Goal: Task Accomplishment & Management: Use online tool/utility

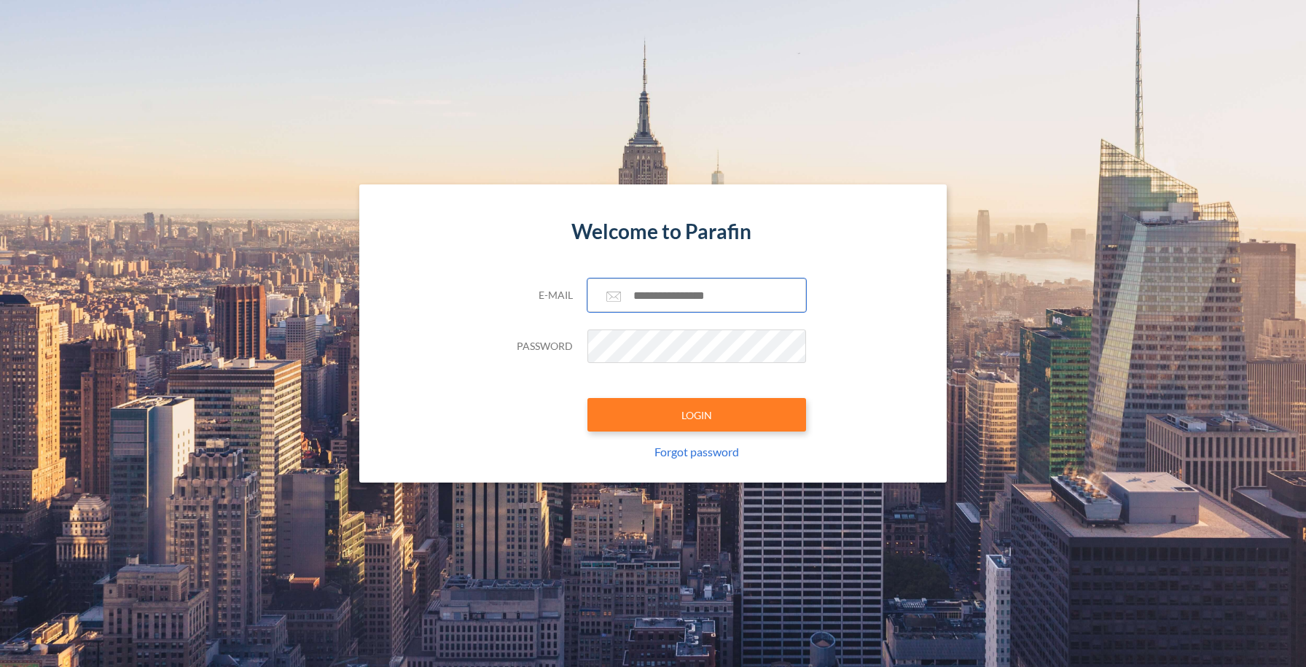
click at [660, 302] on input "text" at bounding box center [697, 295] width 219 height 34
type input "**********"
click at [669, 413] on button "LOGIN" at bounding box center [697, 415] width 219 height 34
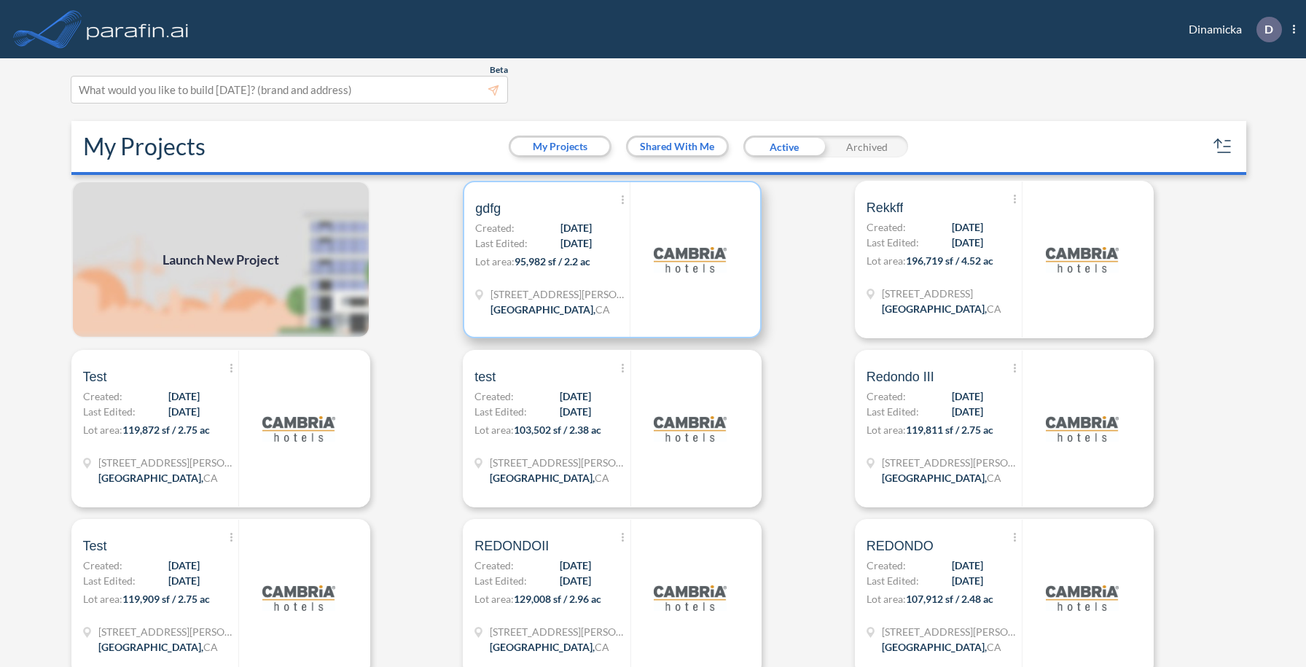
click at [577, 263] on span "95,982 sf / 2.2 ac" at bounding box center [553, 261] width 76 height 12
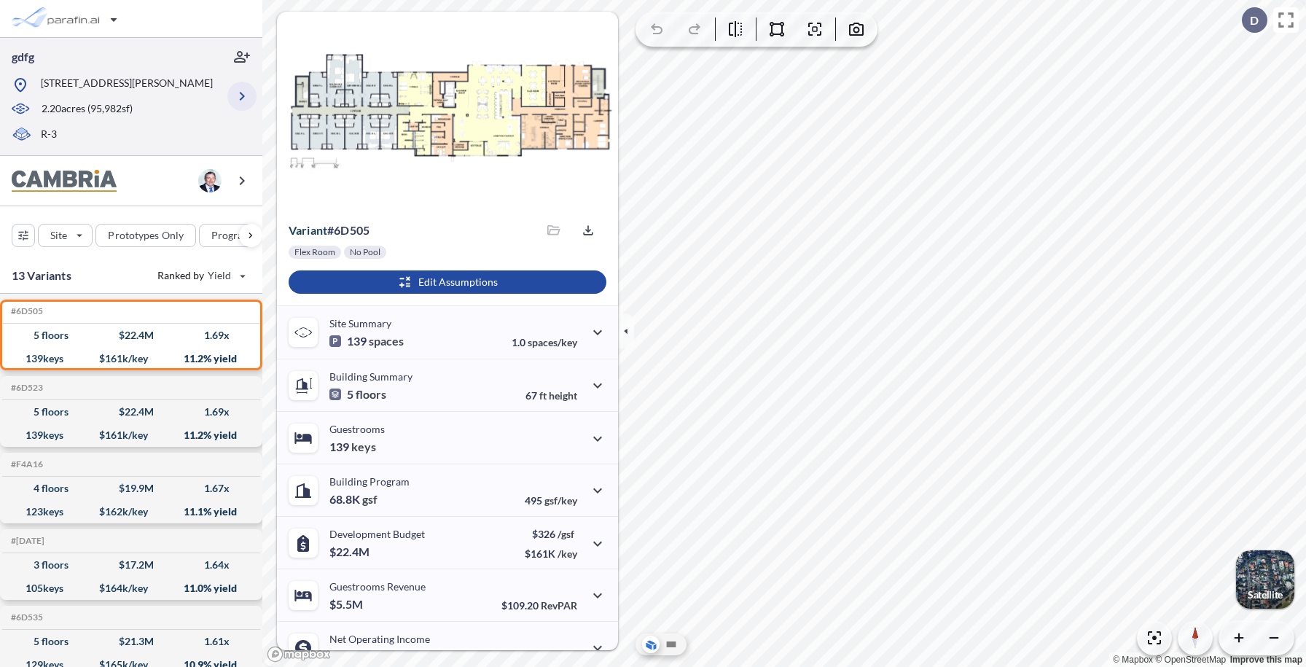
click at [239, 87] on icon "button" at bounding box center [241, 95] width 17 height 17
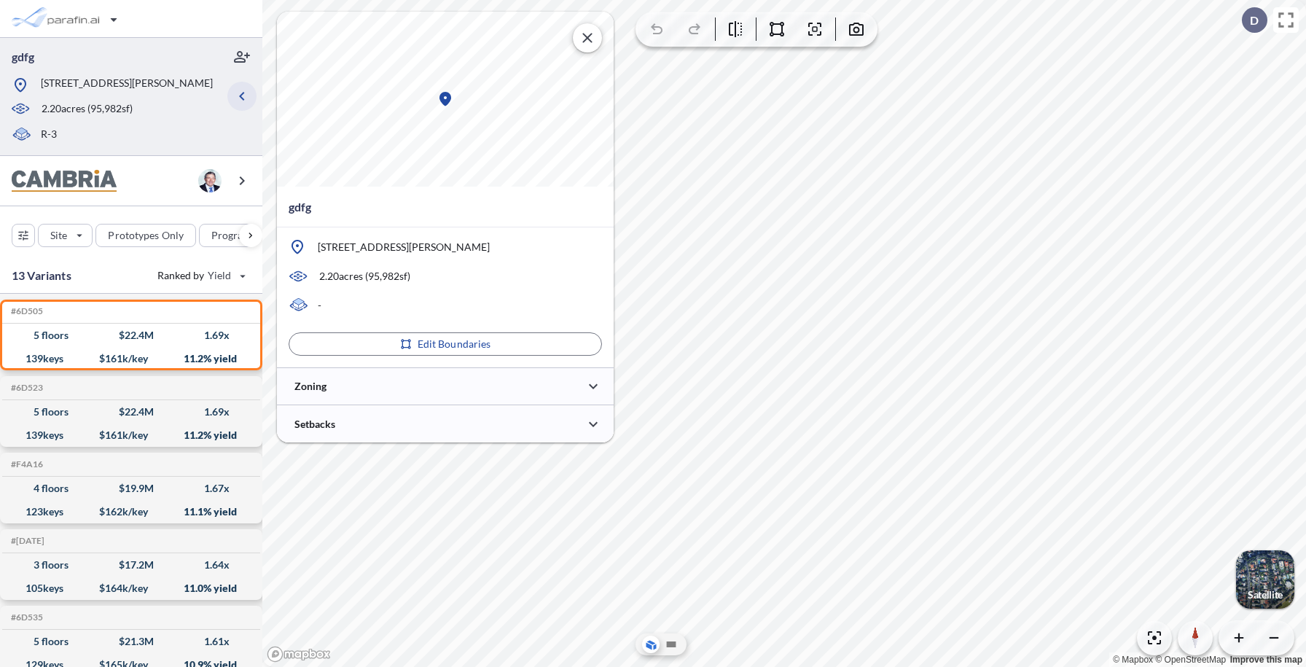
type input "*****"
click at [388, 417] on div at bounding box center [445, 423] width 337 height 37
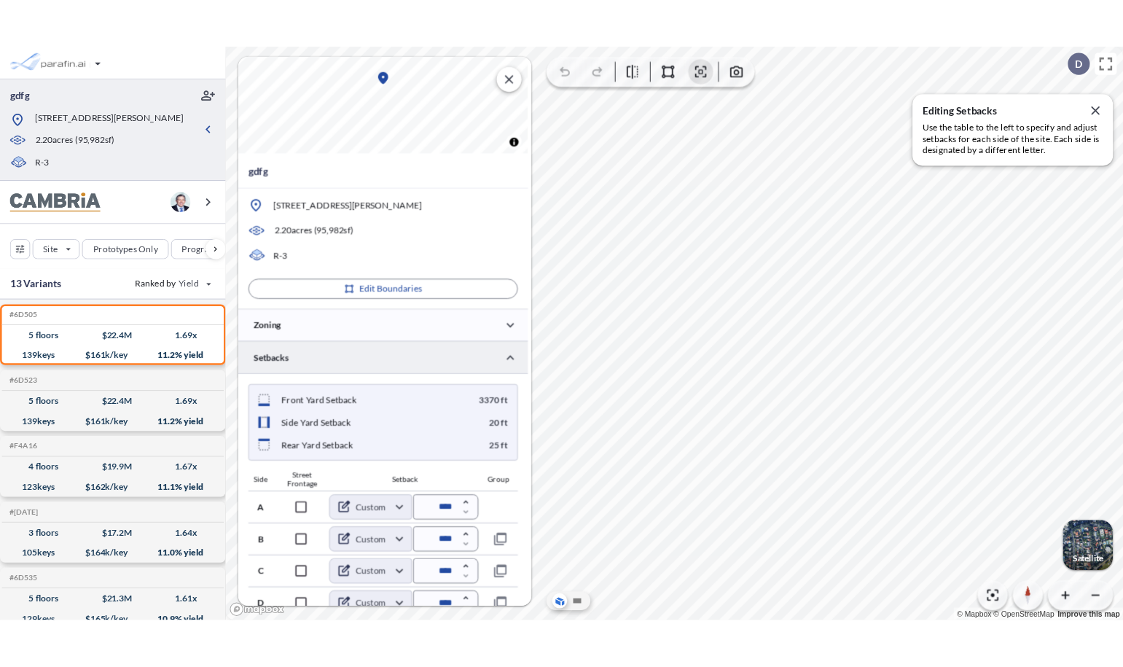
scroll to position [77, 0]
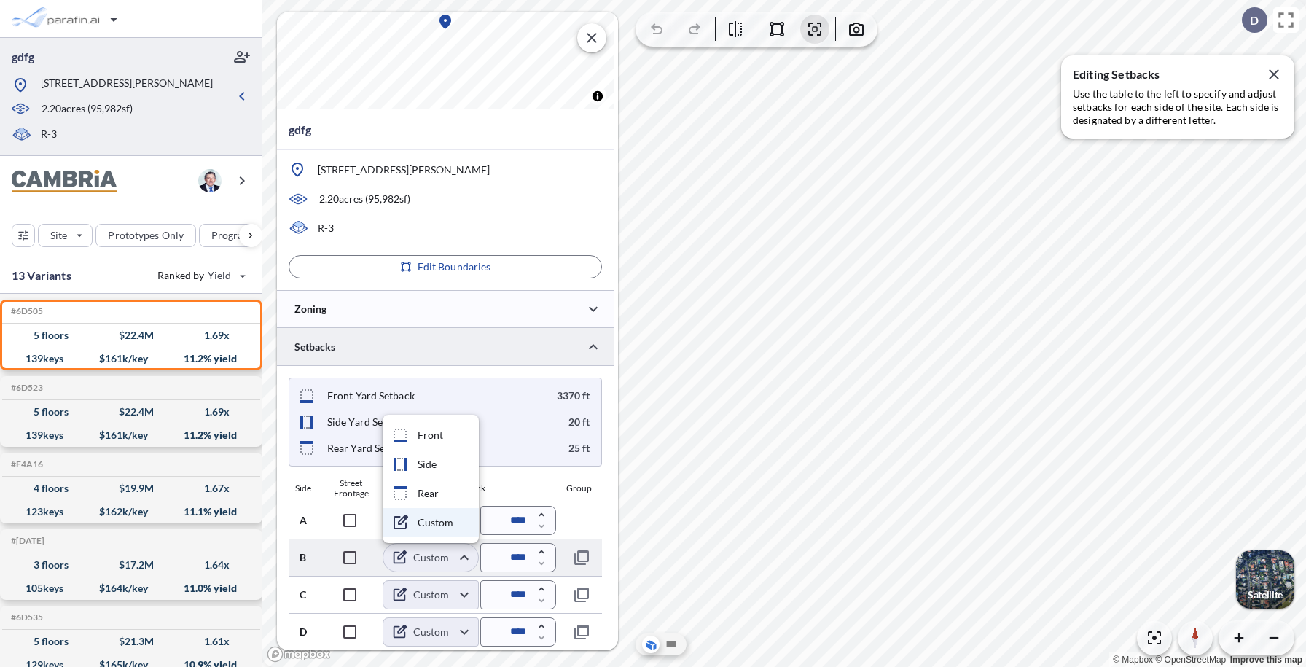
click at [434, 553] on body "gdfg [STREET_ADDRESS][PERSON_NAME] 2.20 acres ( 95,982 sf) R-3 Site Prototypes …" at bounding box center [653, 333] width 1306 height 667
click at [434, 553] on div at bounding box center [653, 333] width 1306 height 667
click at [434, 553] on body "gdfg [STREET_ADDRESS][PERSON_NAME] 2.20 acres ( 95,982 sf) R-3 Site Prototypes …" at bounding box center [653, 333] width 1306 height 667
click at [434, 553] on div at bounding box center [653, 333] width 1306 height 667
click at [434, 553] on body "gdfg [STREET_ADDRESS][PERSON_NAME] 2.20 acres ( 95,982 sf) R-3 Site Prototypes …" at bounding box center [653, 333] width 1306 height 667
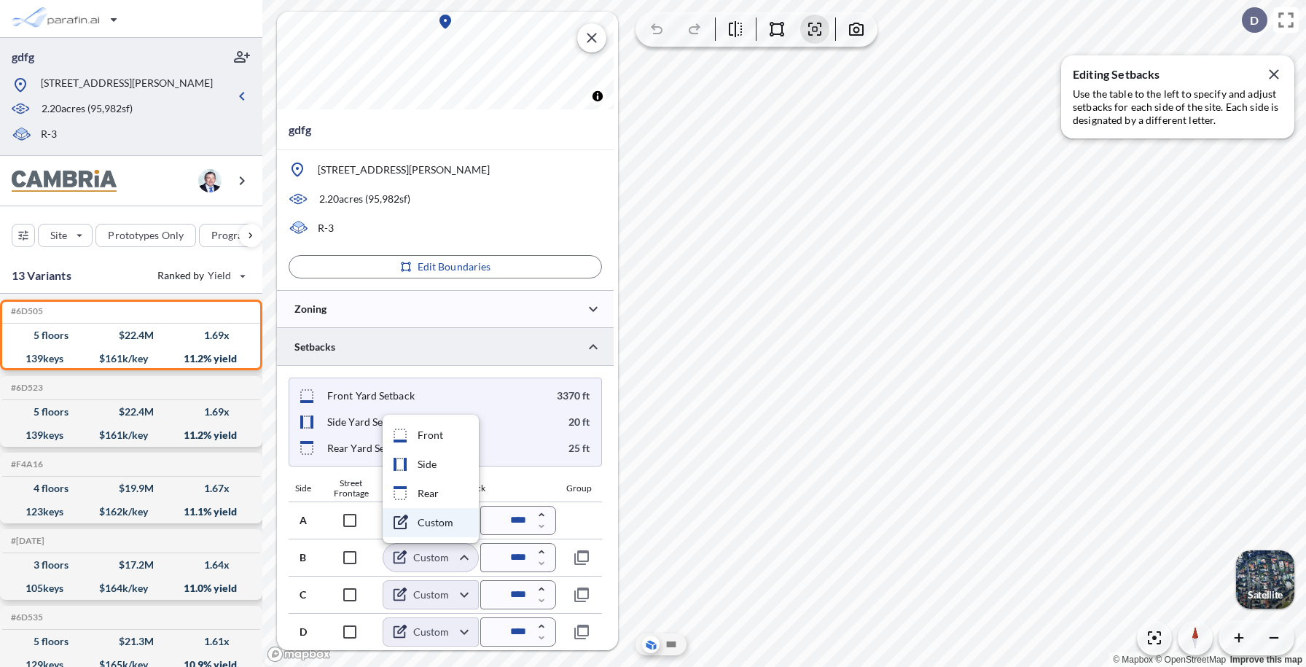
click at [446, 598] on div at bounding box center [653, 333] width 1306 height 667
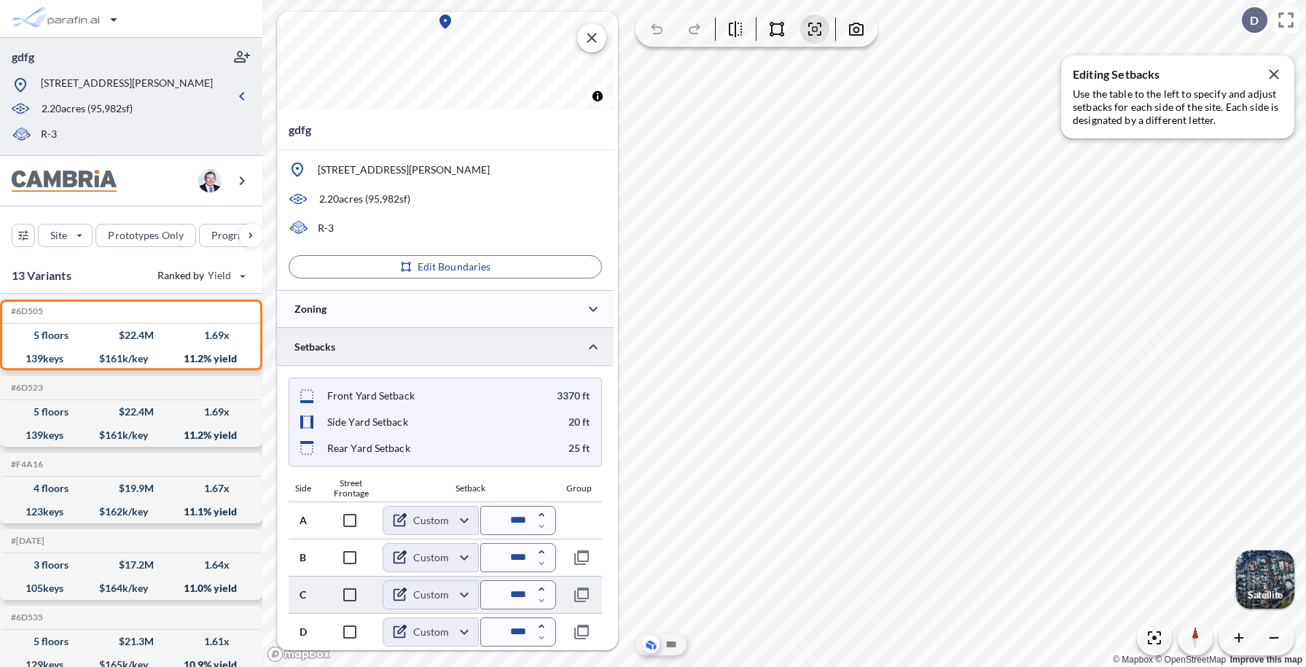
click at [446, 598] on body "gdfg [STREET_ADDRESS][PERSON_NAME] 2.20 acres ( 95,982 sf) R-3 Site Prototypes …" at bounding box center [653, 333] width 1306 height 667
click at [446, 598] on div at bounding box center [653, 333] width 1306 height 667
click at [446, 598] on body "gdfg [STREET_ADDRESS][PERSON_NAME] 2.20 acres ( 95,982 sf) R-3 Site Prototypes …" at bounding box center [653, 333] width 1306 height 667
click at [446, 598] on div at bounding box center [653, 333] width 1306 height 667
click at [451, 636] on body "gdfg [STREET_ADDRESS][PERSON_NAME] 2.20 acres ( 95,982 sf) R-3 Site Prototypes …" at bounding box center [653, 333] width 1306 height 667
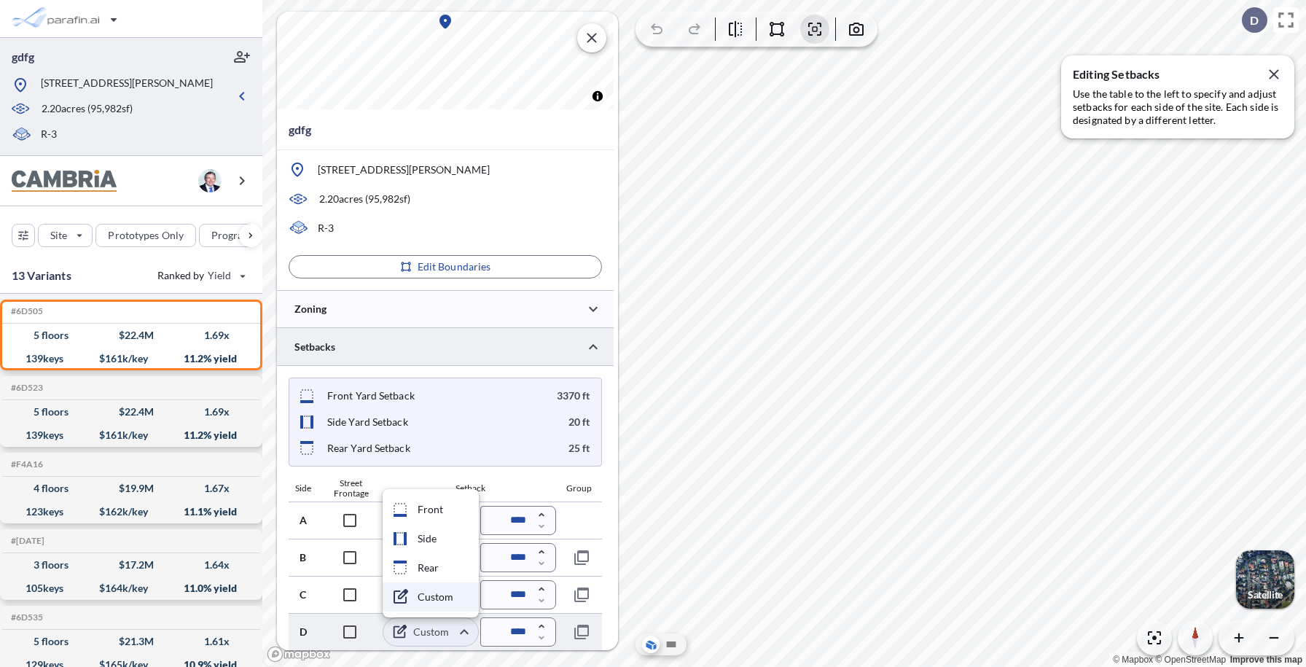
click at [451, 636] on div at bounding box center [653, 333] width 1306 height 667
click at [451, 636] on body "gdfg [STREET_ADDRESS][PERSON_NAME] 2.20 acres ( 95,982 sf) R-3 Site Prototypes …" at bounding box center [653, 333] width 1306 height 667
click at [451, 636] on div at bounding box center [653, 333] width 1306 height 667
click at [451, 636] on body "gdfg [STREET_ADDRESS][PERSON_NAME] 2.20 acres ( 95,982 sf) R-3 Site Prototypes …" at bounding box center [653, 333] width 1306 height 667
click at [451, 636] on div at bounding box center [653, 333] width 1306 height 667
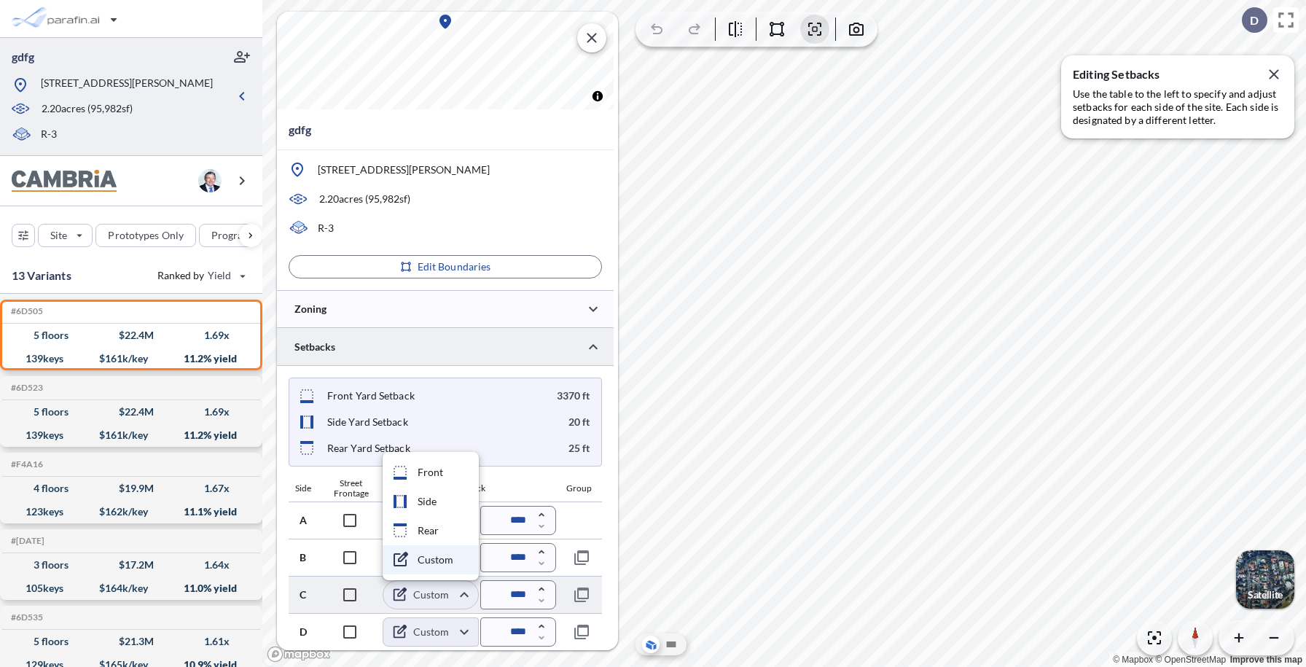
click at [450, 593] on body "gdfg [STREET_ADDRESS][PERSON_NAME] 2.20 acres ( 95,982 sf) R-3 Site Prototypes …" at bounding box center [653, 333] width 1306 height 667
click at [450, 593] on div at bounding box center [653, 333] width 1306 height 667
click at [450, 593] on body "gdfg [STREET_ADDRESS][PERSON_NAME] 2.20 acres ( 95,982 sf) R-3 Site Prototypes …" at bounding box center [653, 333] width 1306 height 667
click at [447, 625] on div at bounding box center [653, 333] width 1306 height 667
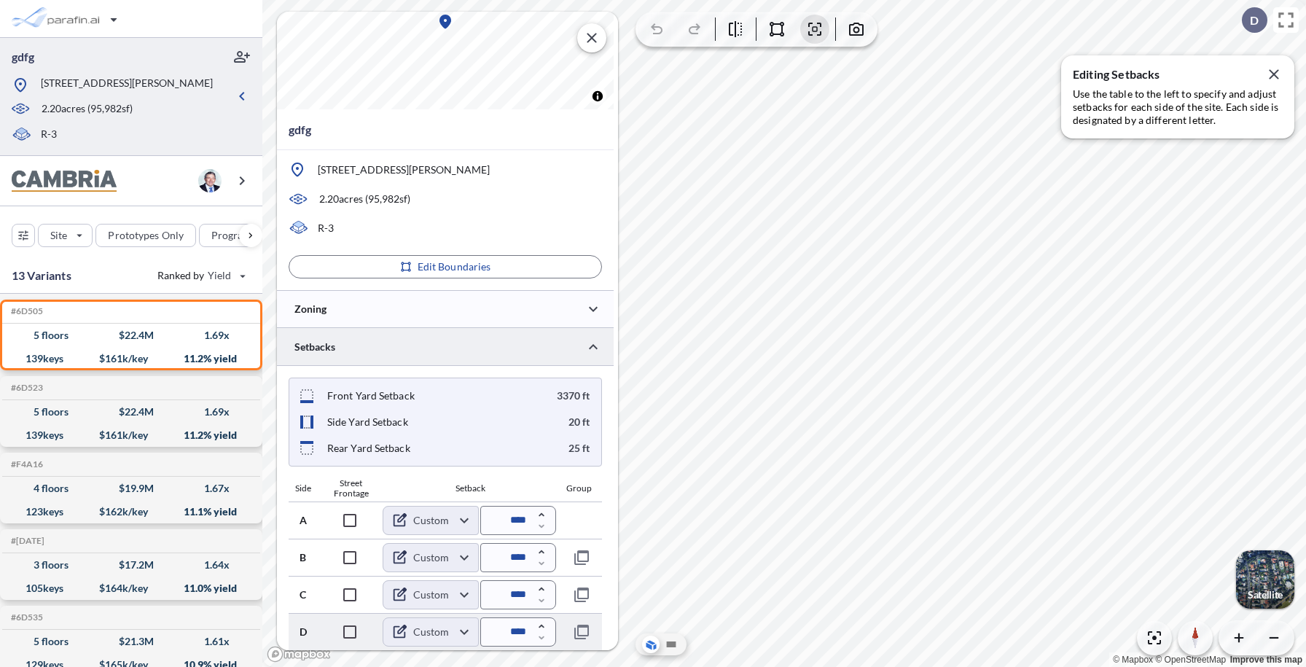
click at [447, 633] on body "gdfg [STREET_ADDRESS][PERSON_NAME] 2.20 acres ( 95,982 sf) R-3 Site Prototypes …" at bounding box center [653, 333] width 1306 height 667
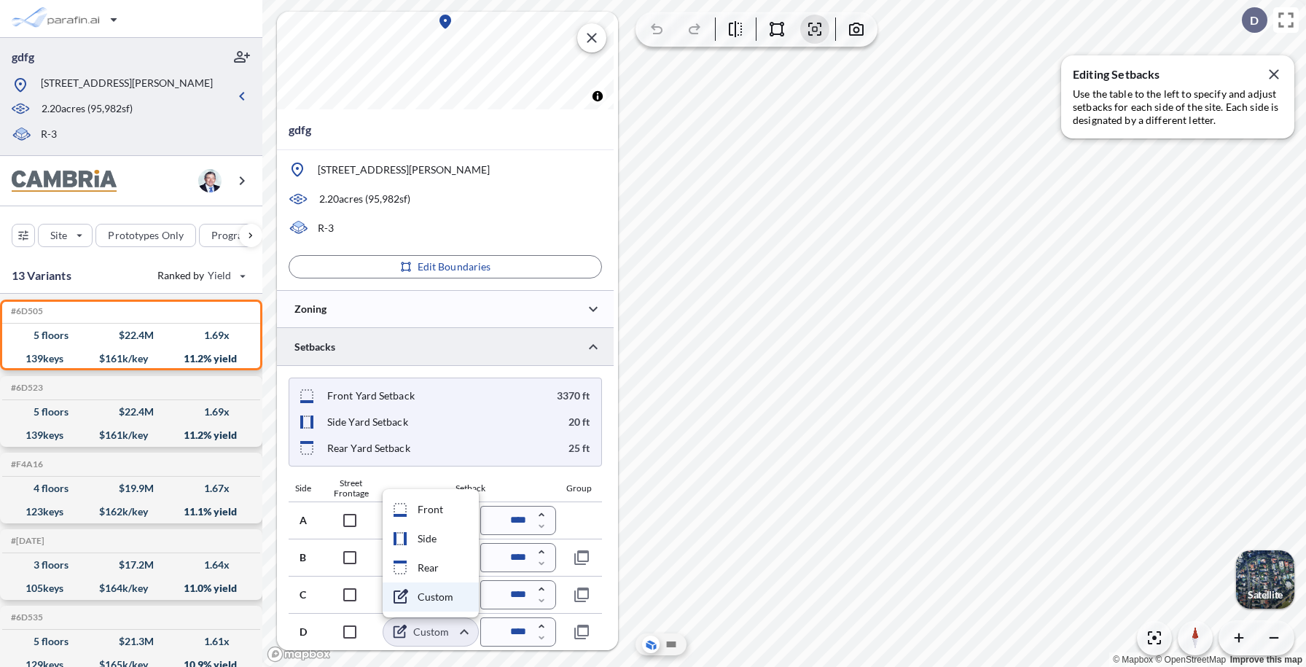
click at [446, 633] on div at bounding box center [653, 333] width 1306 height 667
click at [512, 482] on div "Side Street Frontage Setback Group" at bounding box center [445, 489] width 313 height 23
click at [510, 488] on div "Setback" at bounding box center [470, 488] width 171 height 10
click at [445, 628] on body "gdfg [STREET_ADDRESS][PERSON_NAME] 2.20 acres ( 95,982 sf) R-3 Site Prototypes …" at bounding box center [653, 333] width 1306 height 667
click at [430, 571] on li "Rear" at bounding box center [431, 567] width 96 height 29
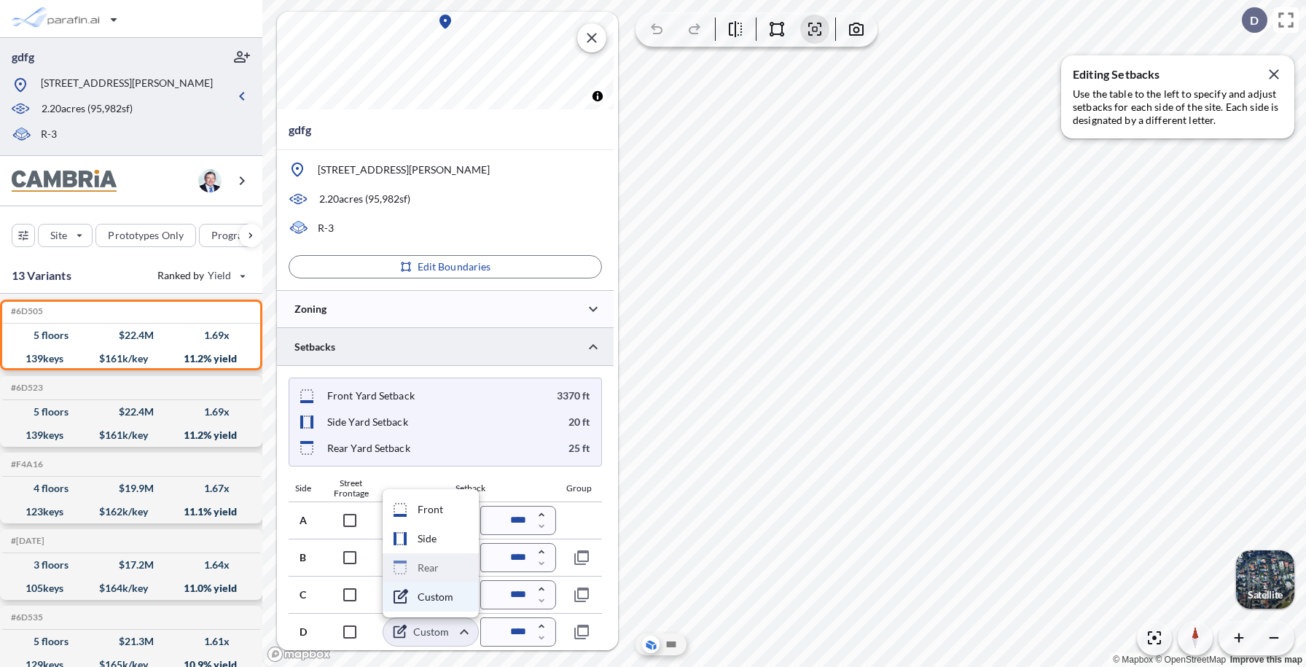
type input "****"
type input "*****"
click at [454, 600] on body "gdfg [STREET_ADDRESS][PERSON_NAME] 2.20 acres ( 95,982 sf) R-3 Site Prototypes …" at bounding box center [653, 333] width 1306 height 667
click at [435, 501] on li "Side" at bounding box center [431, 501] width 96 height 29
type input "****"
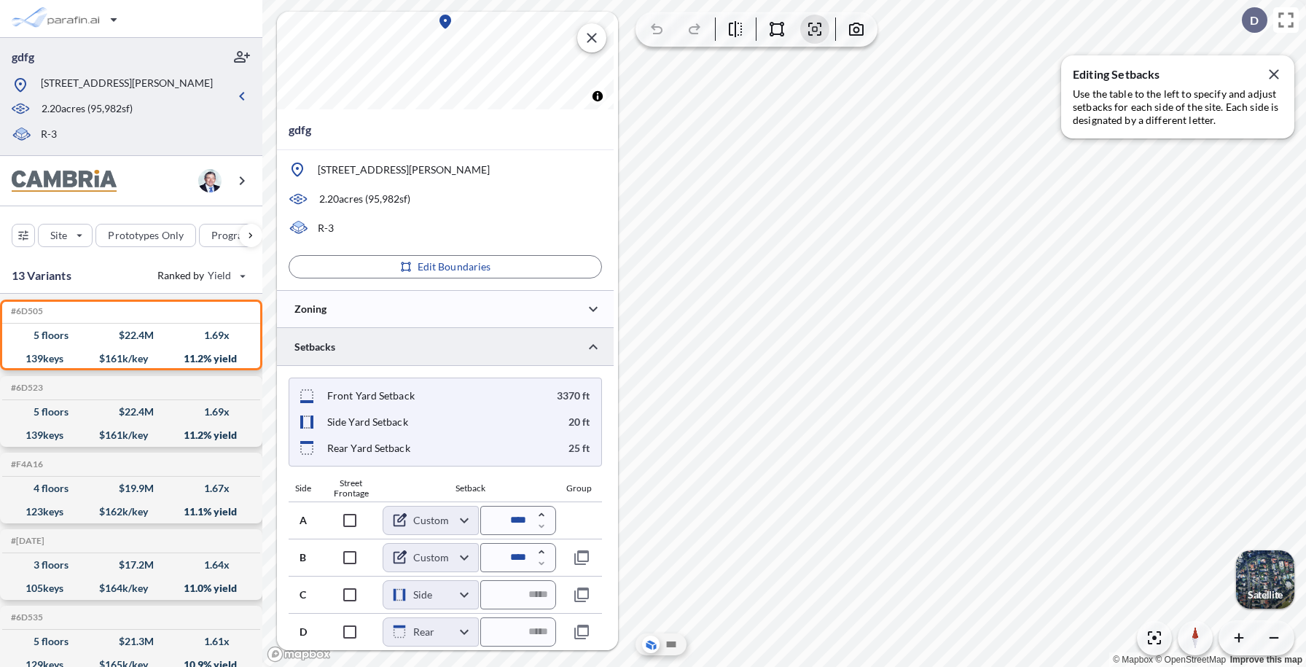
type input "*****"
click at [454, 562] on body "gdfg [STREET_ADDRESS][PERSON_NAME] 2.20 acres ( 95,982 sf) R-3 Site Prototypes …" at bounding box center [653, 333] width 1306 height 667
click at [439, 560] on div at bounding box center [653, 333] width 1306 height 667
click at [439, 560] on body "gdfg [STREET_ADDRESS][PERSON_NAME] 2.20 acres ( 95,982 sf) R-3 Site Prototypes …" at bounding box center [653, 333] width 1306 height 667
click at [437, 435] on li "Front" at bounding box center [431, 435] width 96 height 29
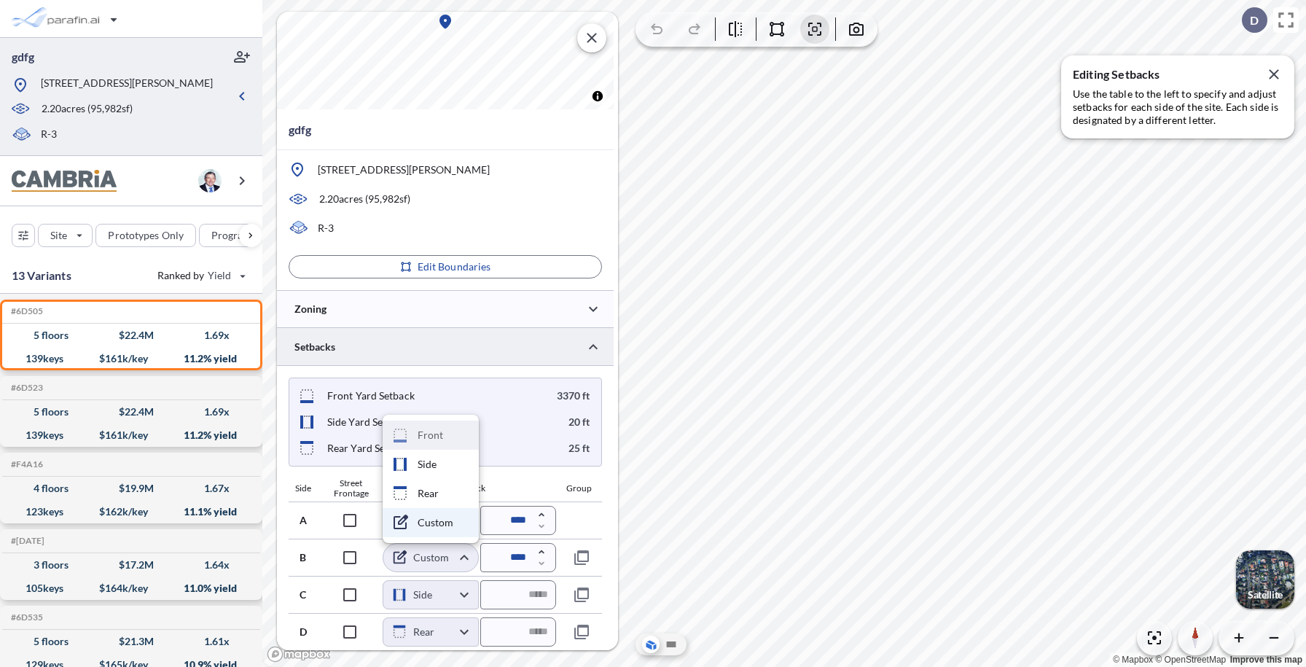
type input "*****"
type input "********"
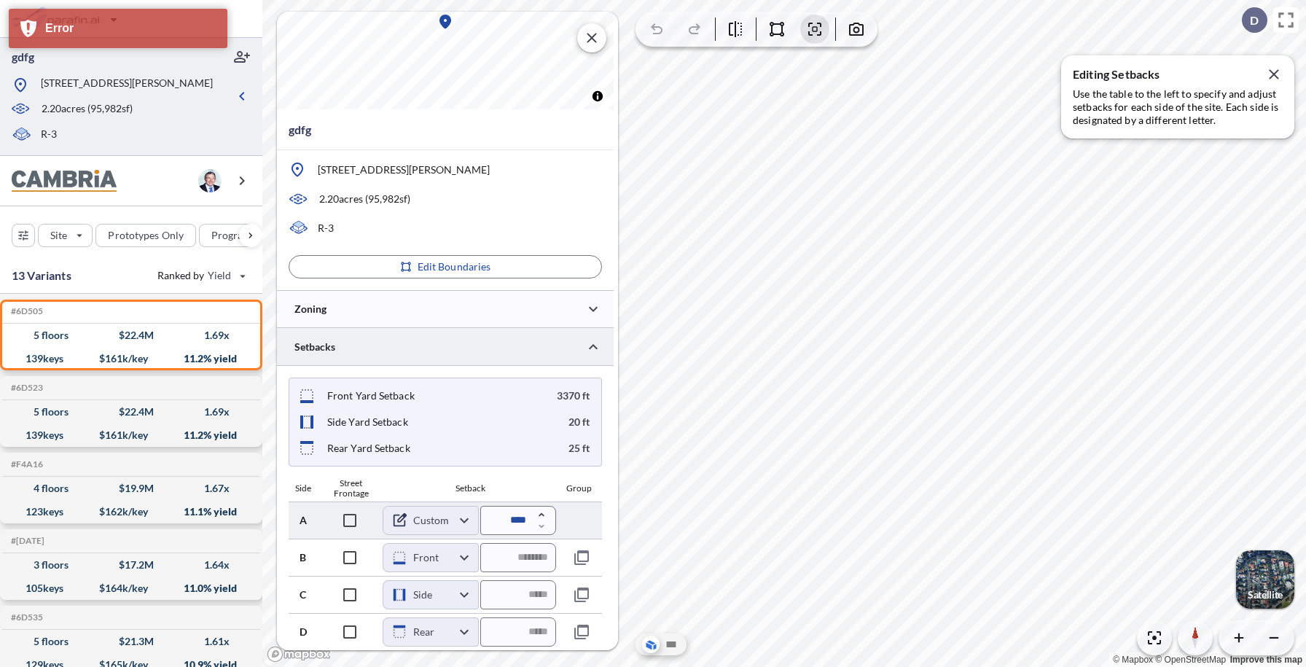
click at [435, 524] on body "gdfg [STREET_ADDRESS][PERSON_NAME] 2.20 acres ( 95,982 sf) R-3 Site Prototypes …" at bounding box center [653, 333] width 1306 height 667
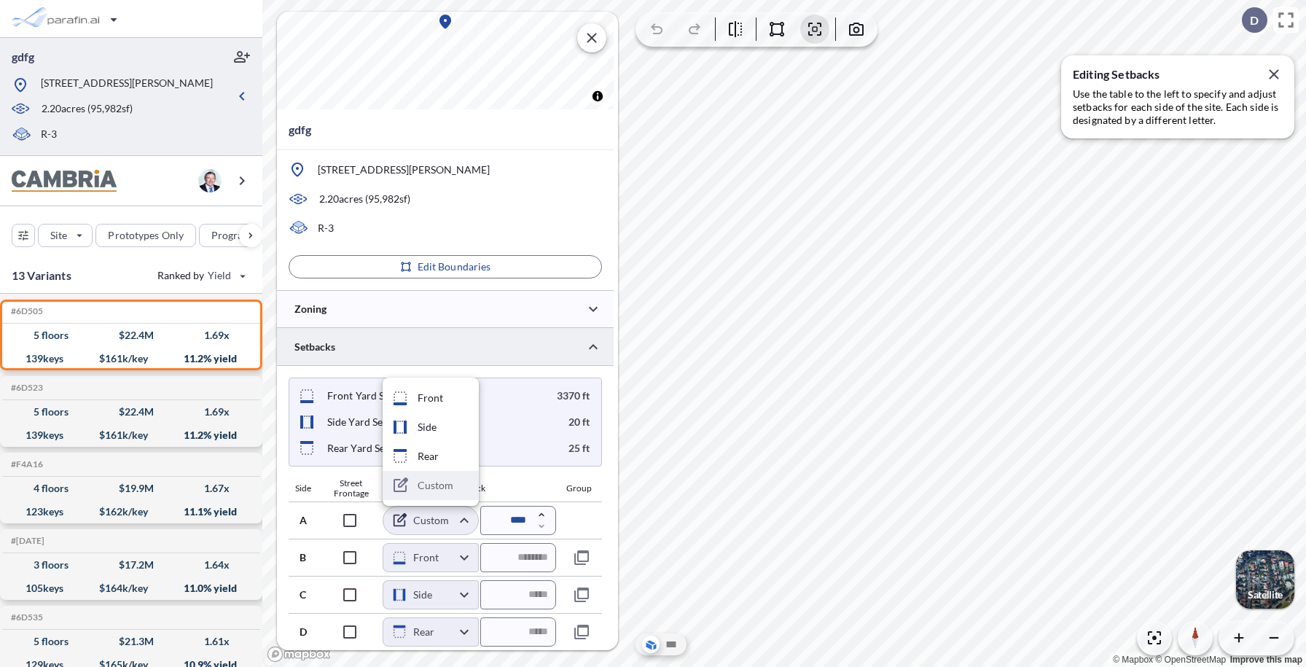
click at [427, 488] on li "Custom" at bounding box center [431, 485] width 96 height 29
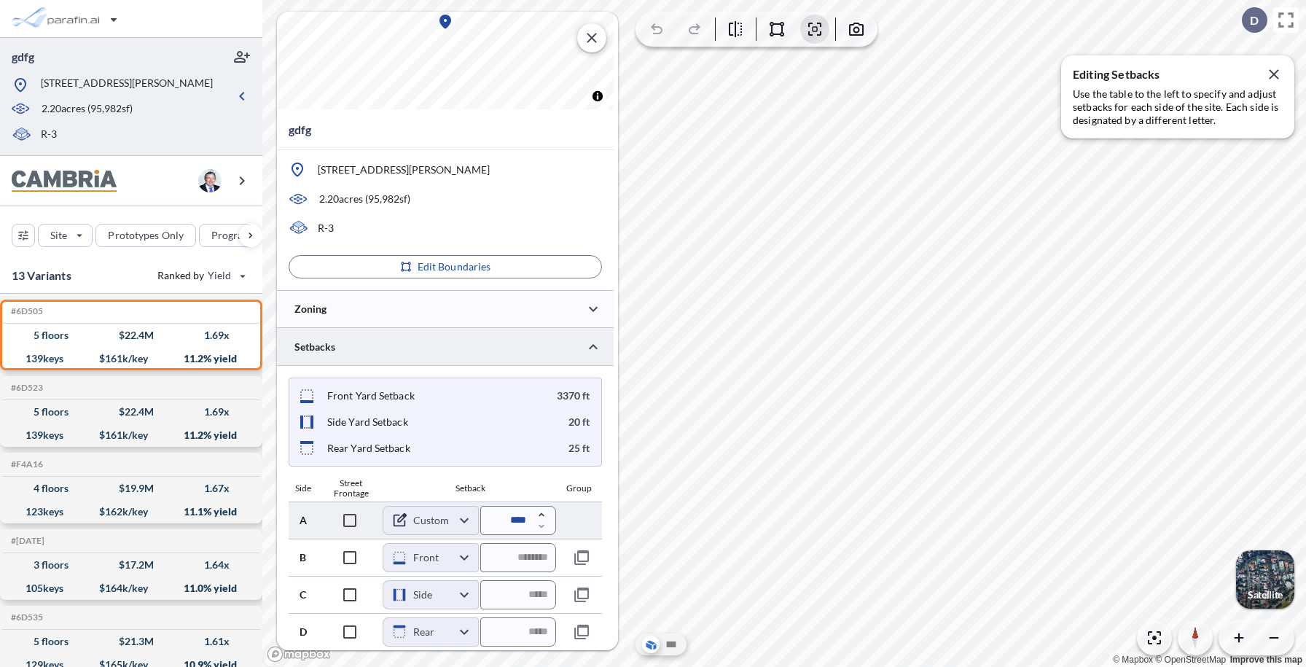
click at [429, 518] on body "gdfg [STREET_ADDRESS][PERSON_NAME] 2.20 acres ( 95,982 sf) R-3 Site Prototypes …" at bounding box center [653, 333] width 1306 height 667
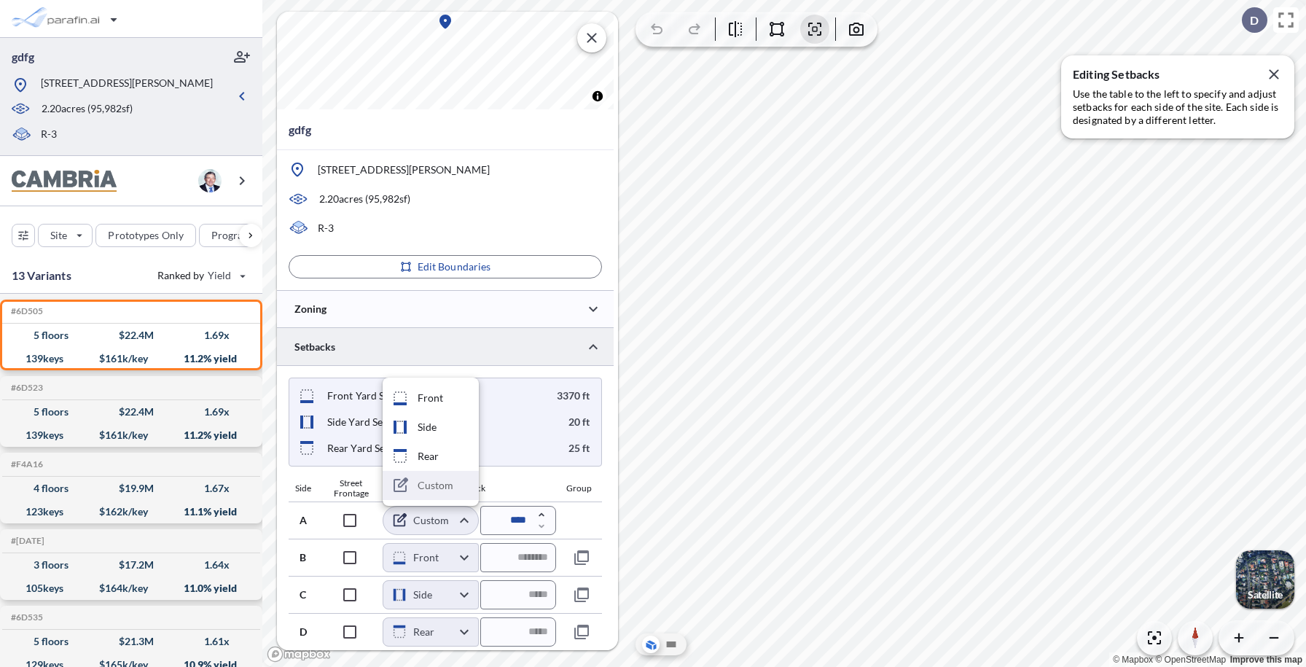
click at [437, 486] on li "Custom" at bounding box center [431, 485] width 96 height 29
click at [442, 558] on body "gdfg [STREET_ADDRESS][PERSON_NAME] 2.20 acres ( 95,982 sf) R-3 Site Prototypes …" at bounding box center [653, 333] width 1306 height 667
click at [450, 522] on li "Custom" at bounding box center [431, 522] width 96 height 29
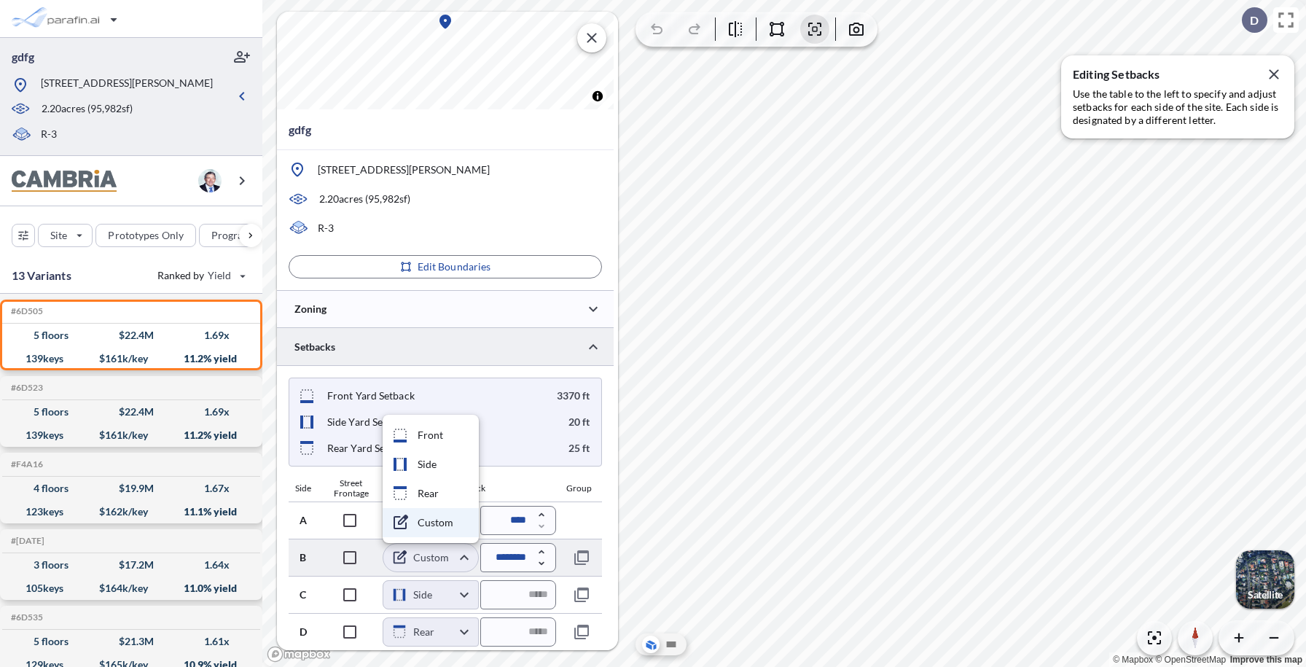
click at [442, 562] on body "gdfg [STREET_ADDRESS][PERSON_NAME] 2.20 acres ( 95,982 sf) R-3 Site Prototypes …" at bounding box center [653, 333] width 1306 height 667
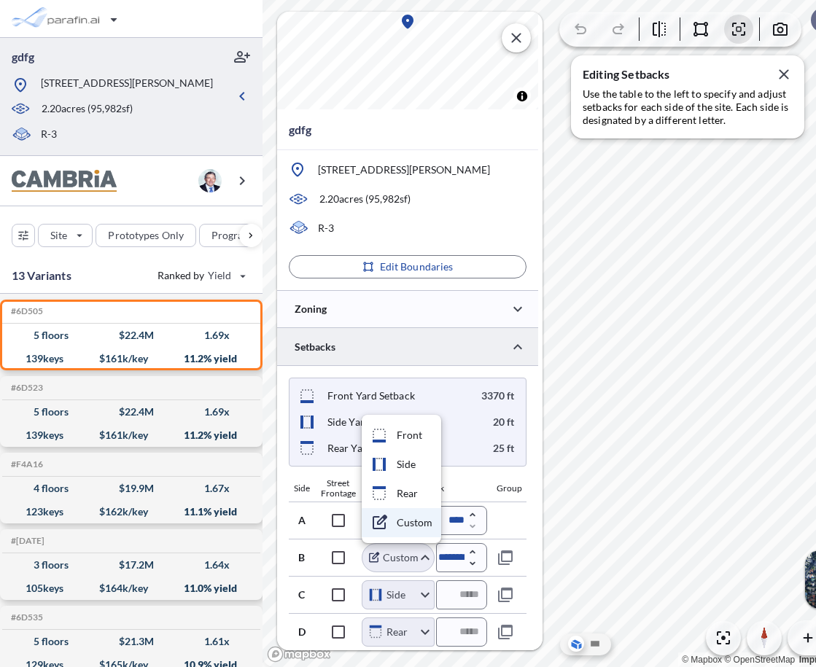
click at [785, 69] on div at bounding box center [408, 333] width 816 height 667
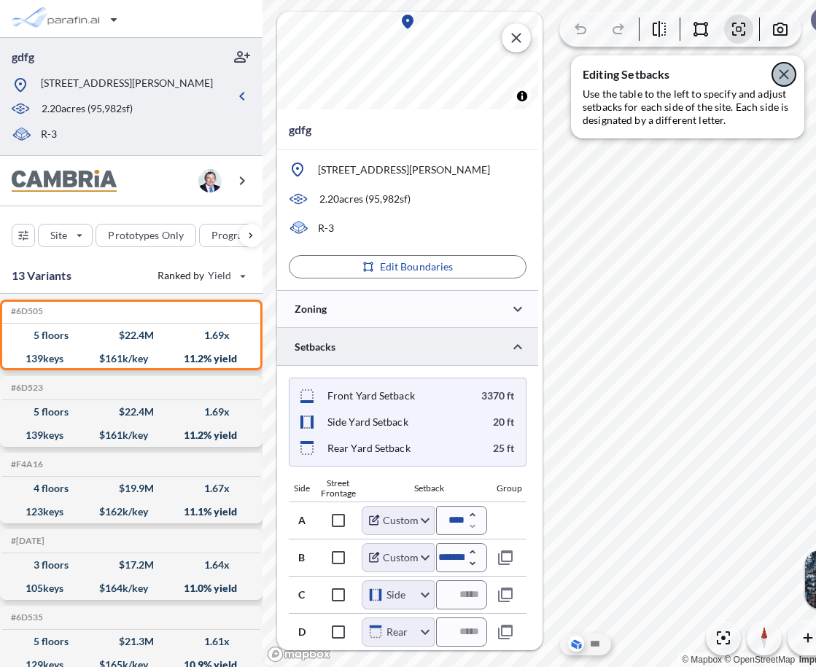
click at [785, 71] on icon "button" at bounding box center [783, 73] width 9 height 9
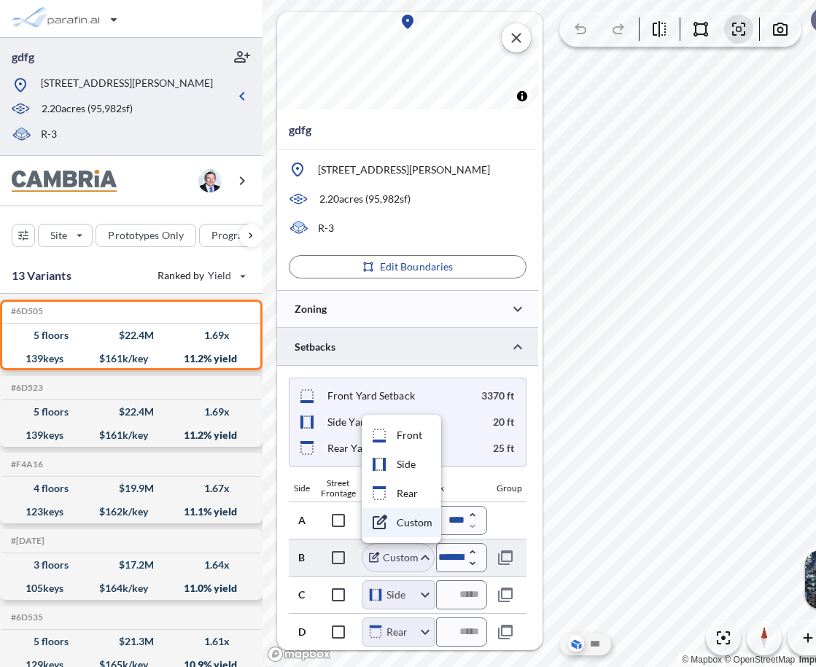
click at [408, 560] on body "gdfg [STREET_ADDRESS][PERSON_NAME] 2.20 acres ( 95,982 sf) R-3 Site Prototypes …" at bounding box center [437, 333] width 875 height 667
click at [403, 430] on li "Front" at bounding box center [401, 435] width 79 height 29
click at [415, 552] on body "gdfg [STREET_ADDRESS][PERSON_NAME] 2.20 acres ( 95,982 sf) R-3 Site Prototypes …" at bounding box center [437, 333] width 875 height 667
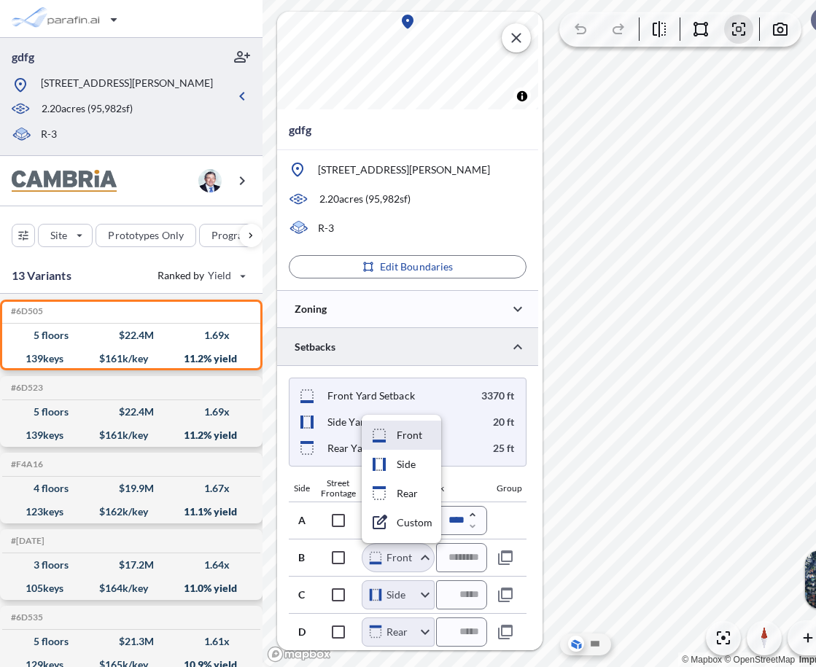
click at [410, 434] on li "Front" at bounding box center [401, 435] width 79 height 29
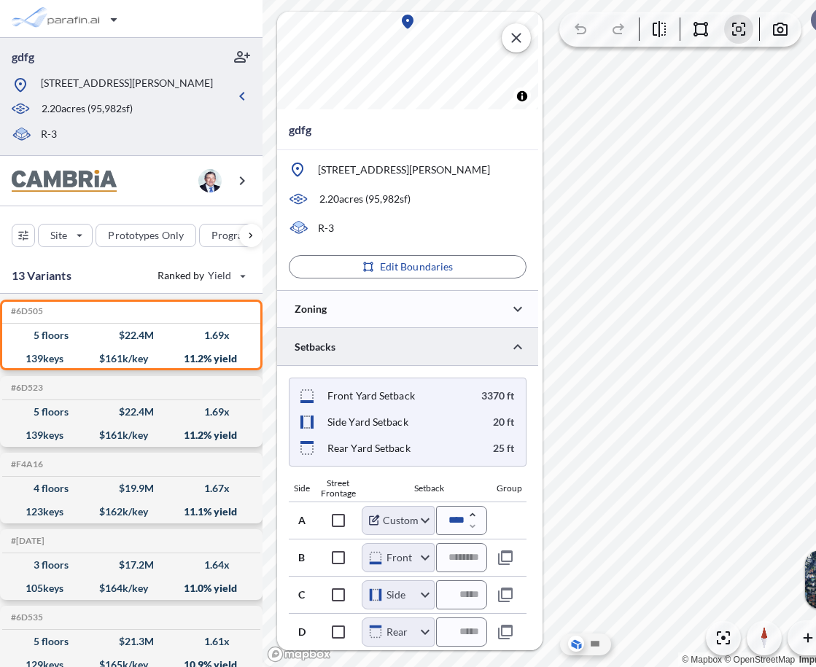
click at [402, 464] on div "Front Yard Setback 3370 ft Side Yard Setback 20 ft Rear Yard Setback 25 ft" at bounding box center [408, 422] width 238 height 89
click at [410, 560] on body "gdfg [STREET_ADDRESS][PERSON_NAME] 2.20 acres ( 95,982 sf) R-3 Site Prototypes …" at bounding box center [437, 333] width 875 height 667
click at [413, 523] on li "Custom" at bounding box center [401, 522] width 79 height 29
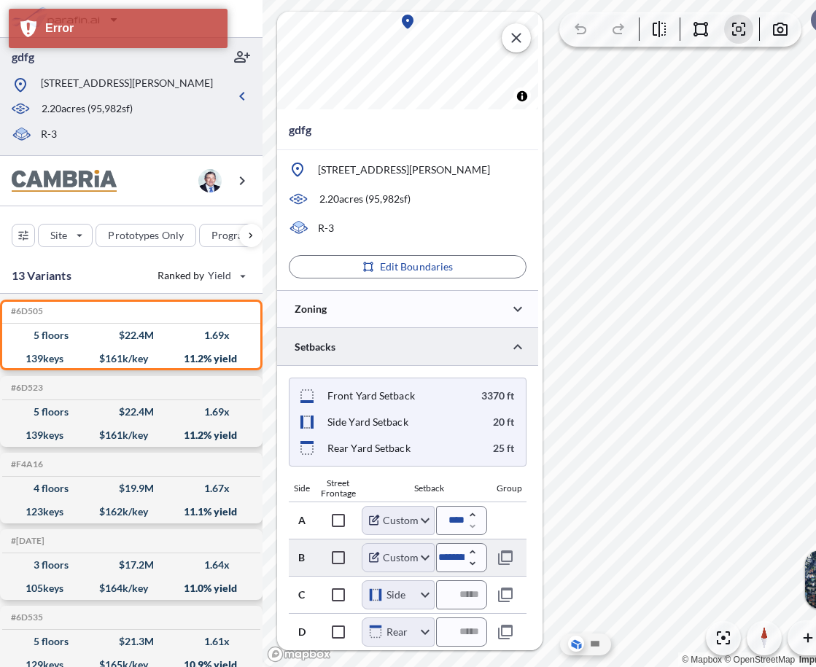
click at [405, 561] on body "gdfg [STREET_ADDRESS][PERSON_NAME] 2.20 acres ( 95,982 sf) R-3 Site Prototypes …" at bounding box center [437, 333] width 875 height 667
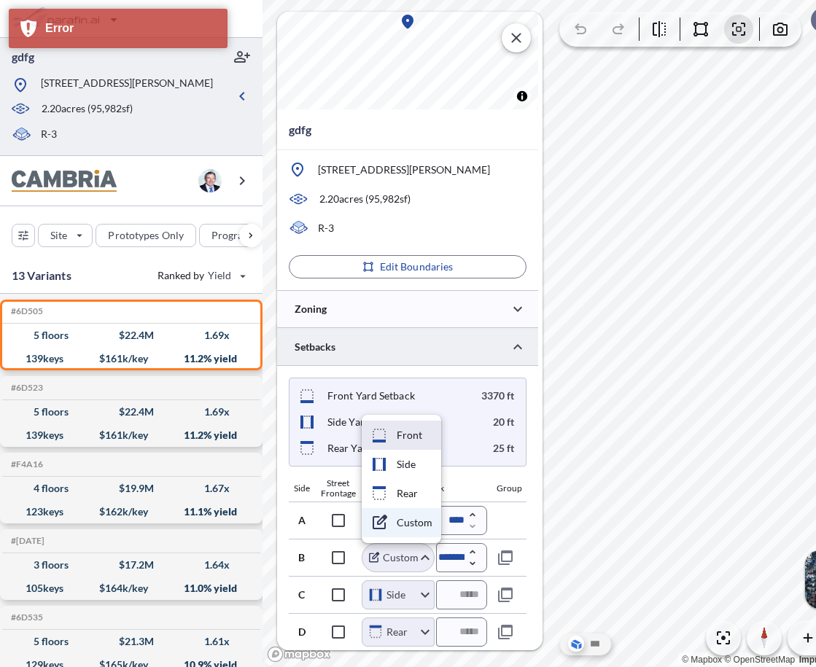
click at [413, 442] on li "Front" at bounding box center [401, 435] width 79 height 29
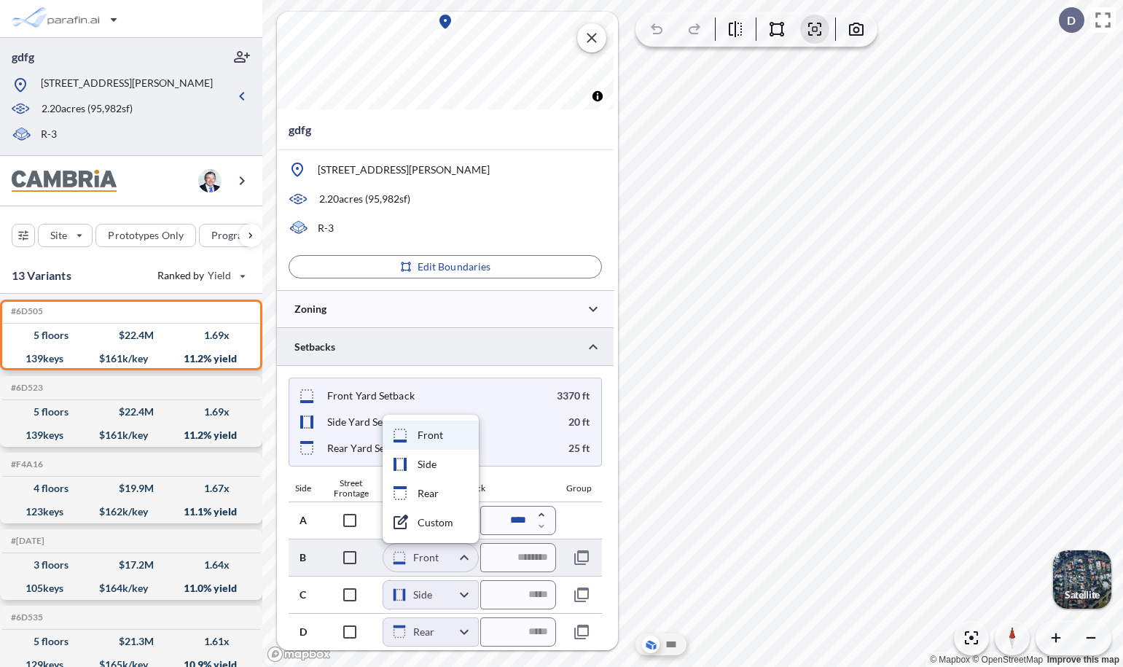
click at [454, 560] on body "gdfg [STREET_ADDRESS][PERSON_NAME] 2.20 acres ( 95,982 sf) R-3 Site Prototypes …" at bounding box center [561, 333] width 1123 height 667
click at [451, 526] on li "Custom" at bounding box center [431, 522] width 96 height 29
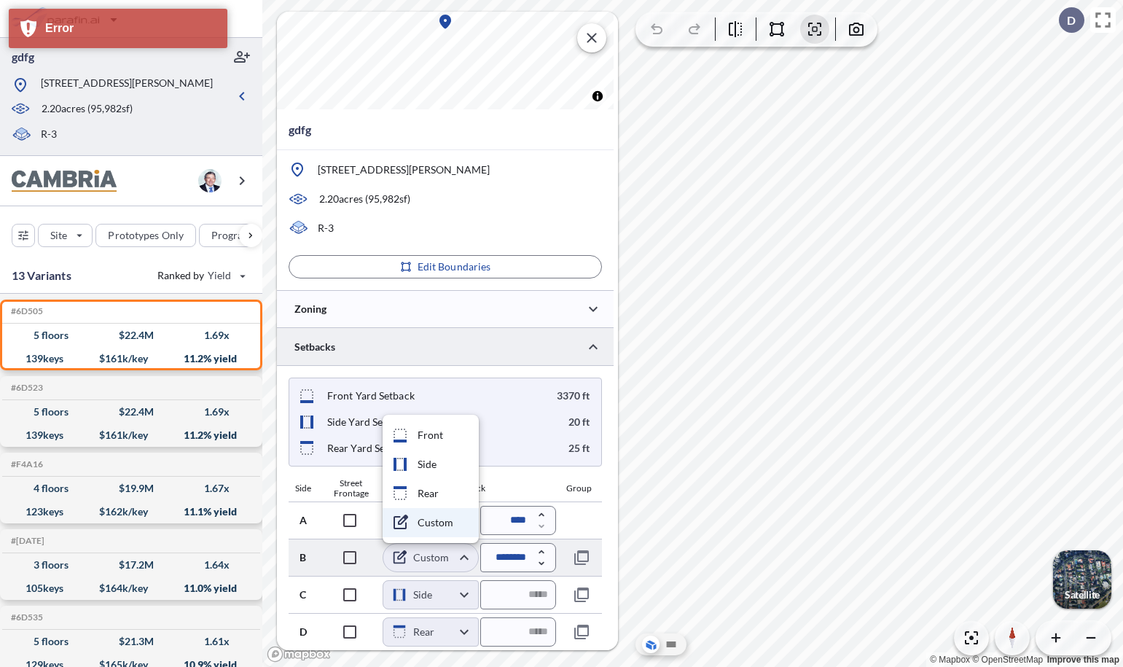
click at [452, 561] on body "gdfg [STREET_ADDRESS][PERSON_NAME] 2.20 acres ( 95,982 sf) R-3 Site Prototypes …" at bounding box center [561, 333] width 1123 height 667
click at [446, 438] on li "Front" at bounding box center [431, 435] width 96 height 29
type input "*****"
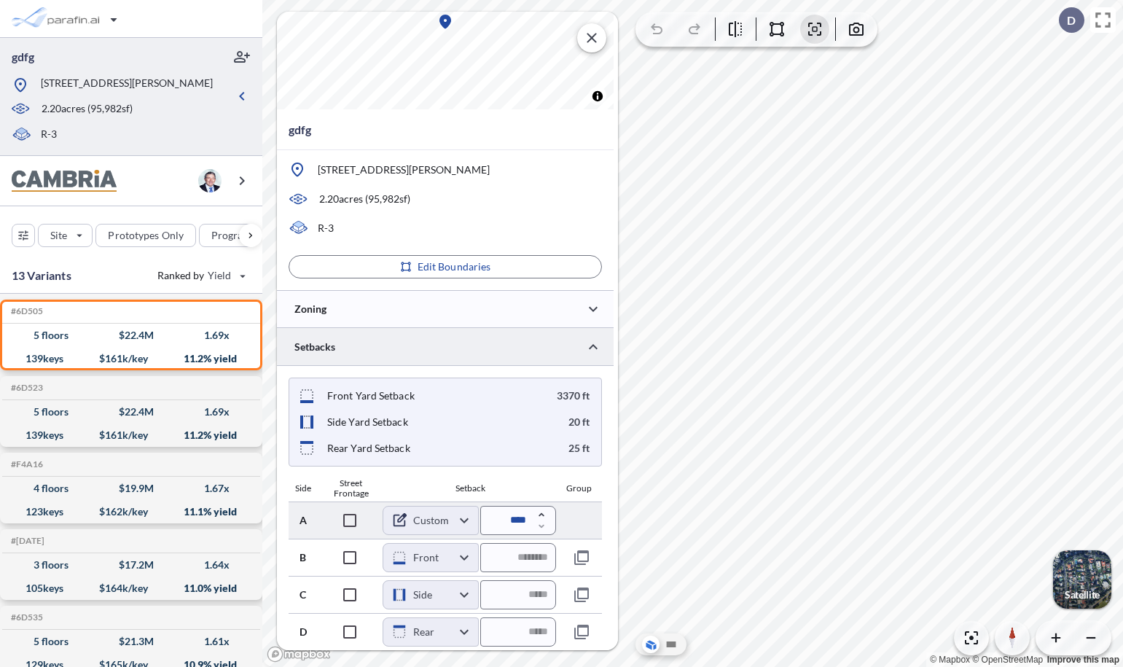
click at [456, 520] on body "gdfg [STREET_ADDRESS][PERSON_NAME] 2.20 acres ( 95,982 sf) R-3 Site Prototypes …" at bounding box center [561, 333] width 1123 height 667
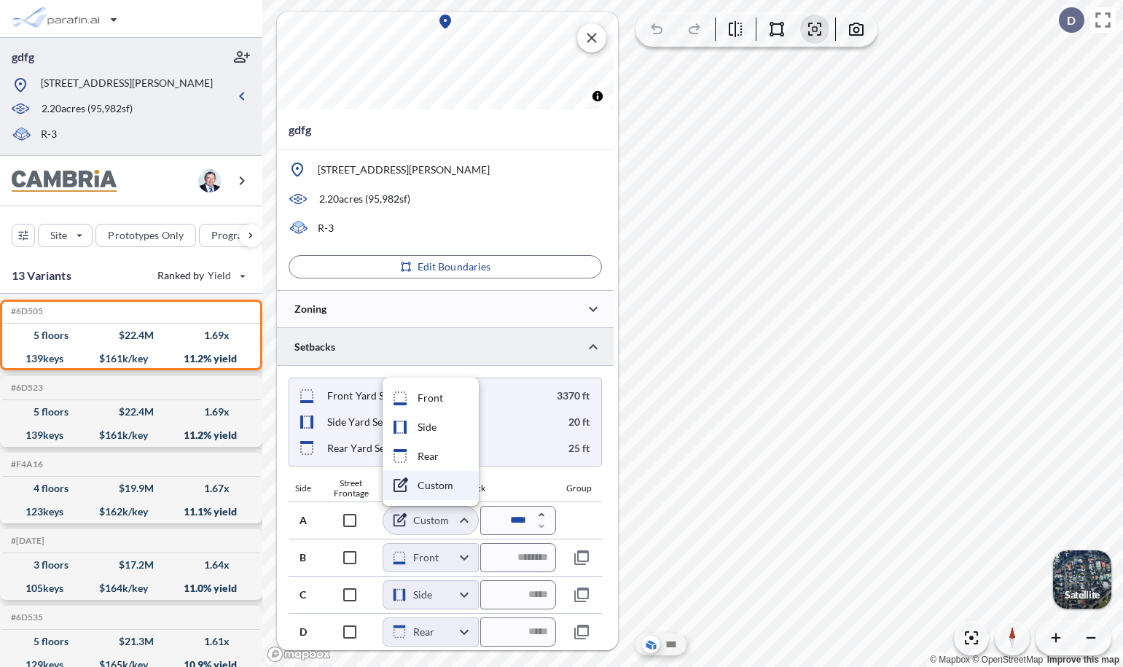
click at [79, 268] on div at bounding box center [561, 333] width 1123 height 667
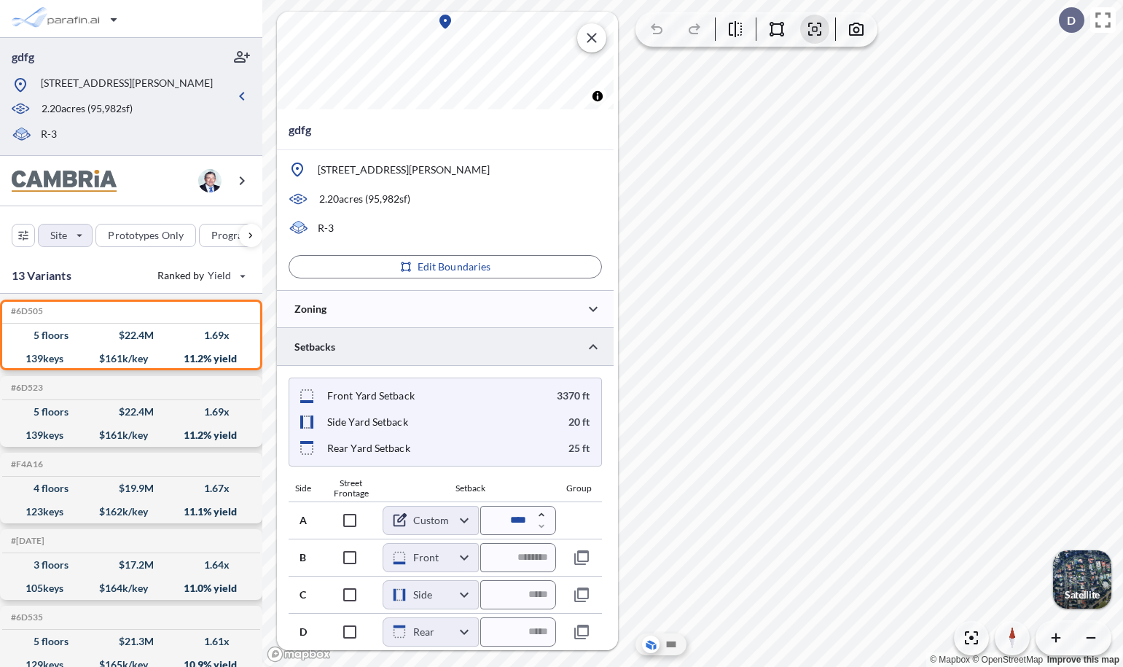
click at [82, 234] on icon "button" at bounding box center [80, 235] width 6 height 3
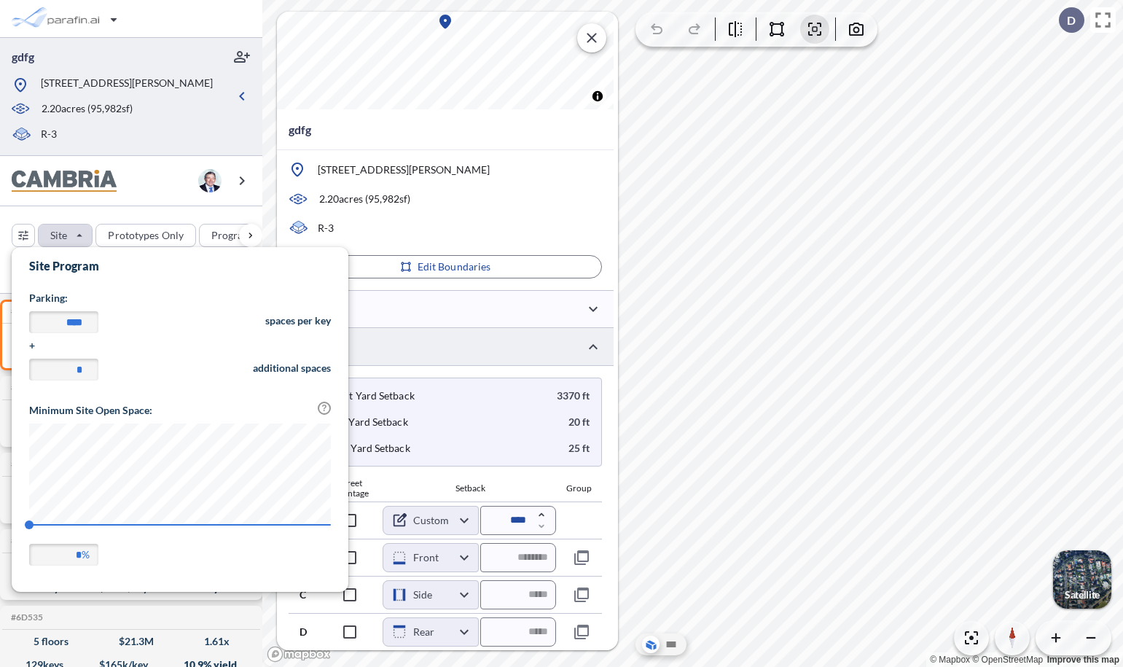
scroll to position [340, 337]
click at [82, 234] on div "button" at bounding box center [65, 236] width 53 height 22
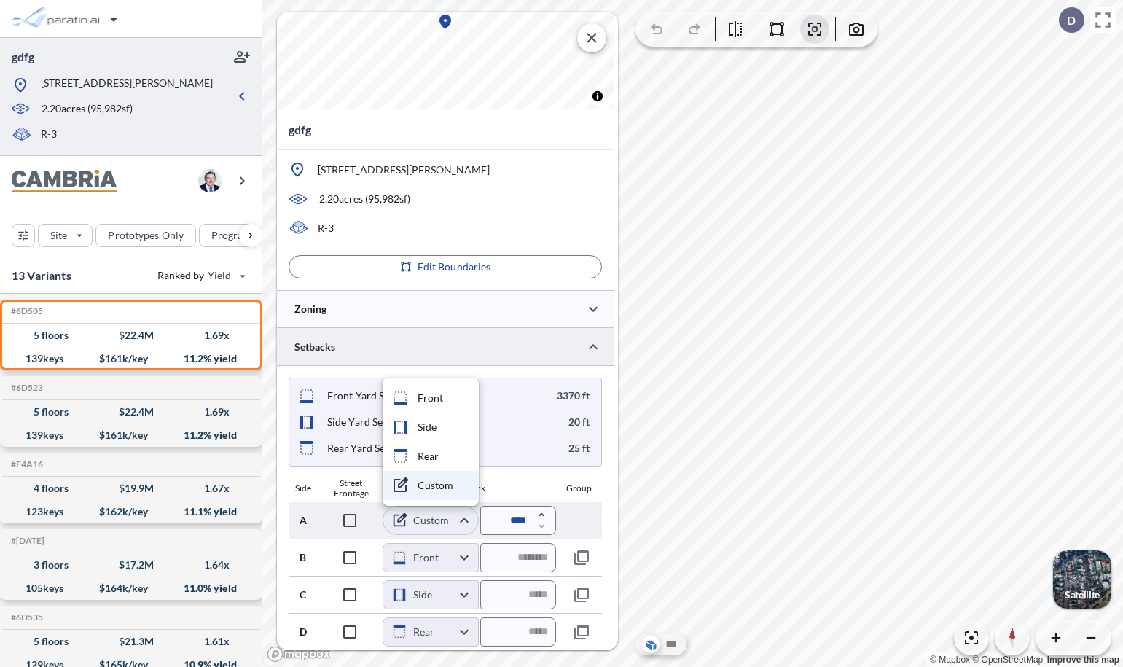
click at [459, 517] on body "gdfg [STREET_ADDRESS][PERSON_NAME] 2.20 acres ( 95,982 sf) R-3 Site Prototypes …" at bounding box center [561, 333] width 1123 height 667
click at [418, 518] on div at bounding box center [561, 333] width 1123 height 667
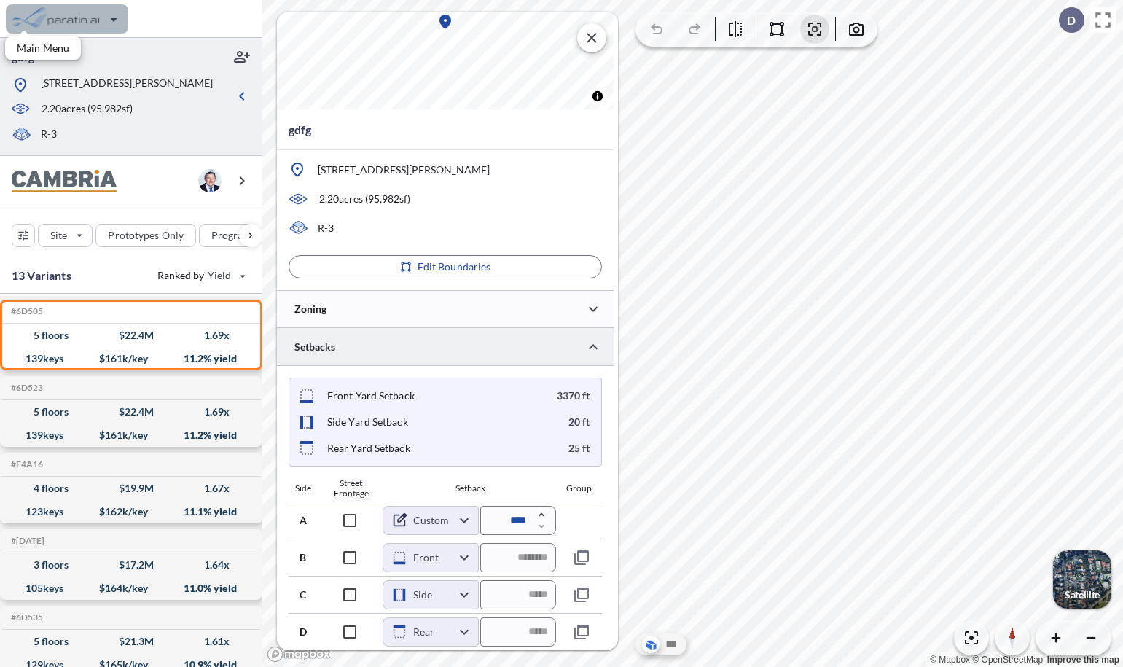
click at [94, 23] on div "button" at bounding box center [67, 18] width 122 height 29
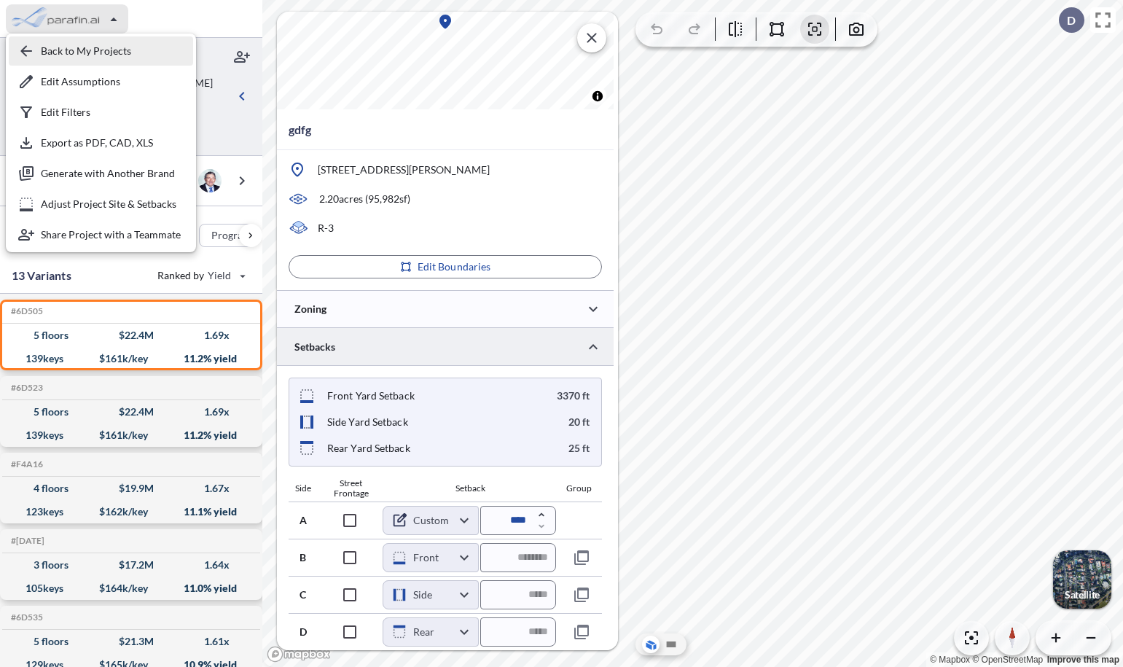
click at [93, 56] on div "button" at bounding box center [101, 50] width 184 height 29
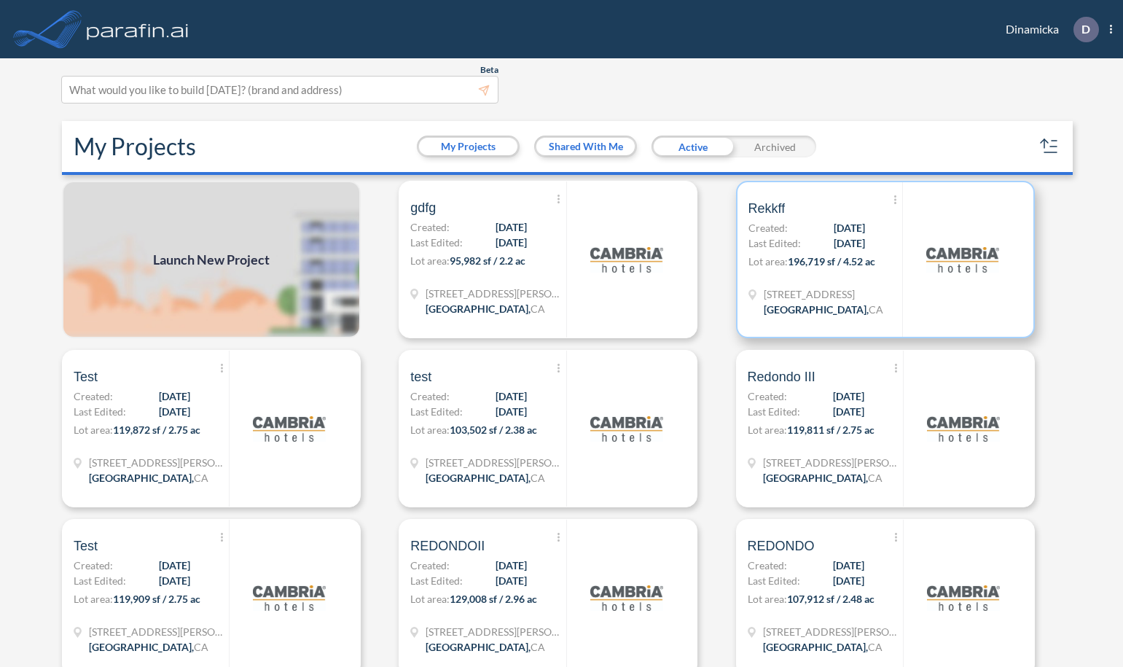
click at [845, 277] on div "Show More Created with sketchtool. Archive Reports Share a copy Rekkff Created:…" at bounding box center [826, 259] width 155 height 155
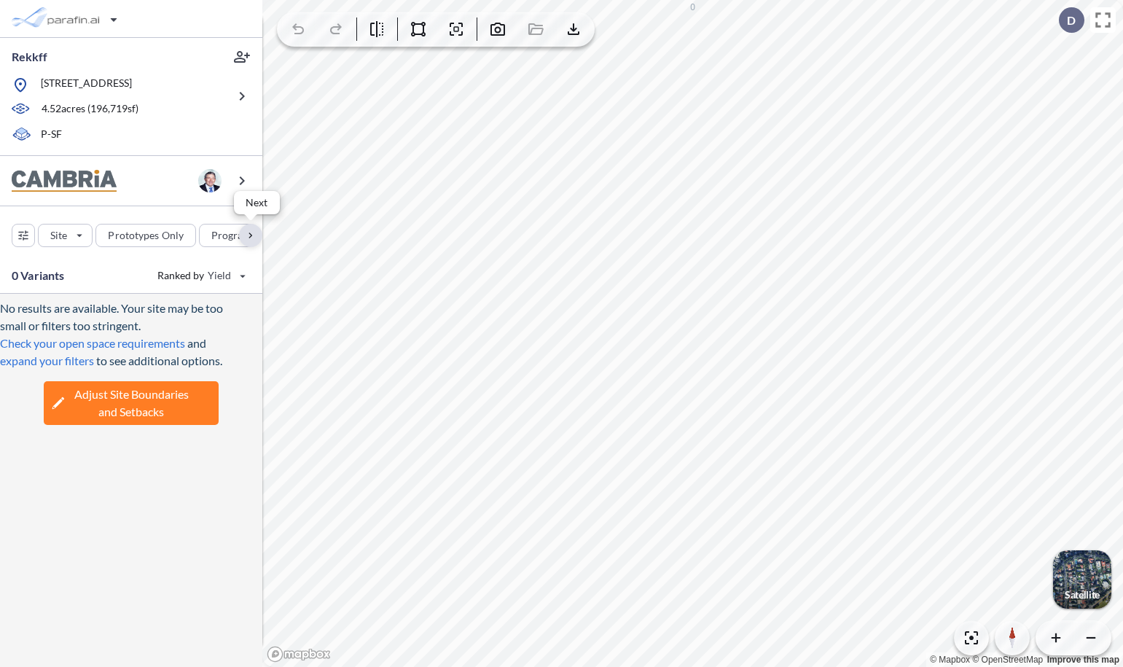
click at [250, 243] on div "button" at bounding box center [250, 235] width 23 height 23
click at [96, 241] on div "button" at bounding box center [72, 235] width 81 height 23
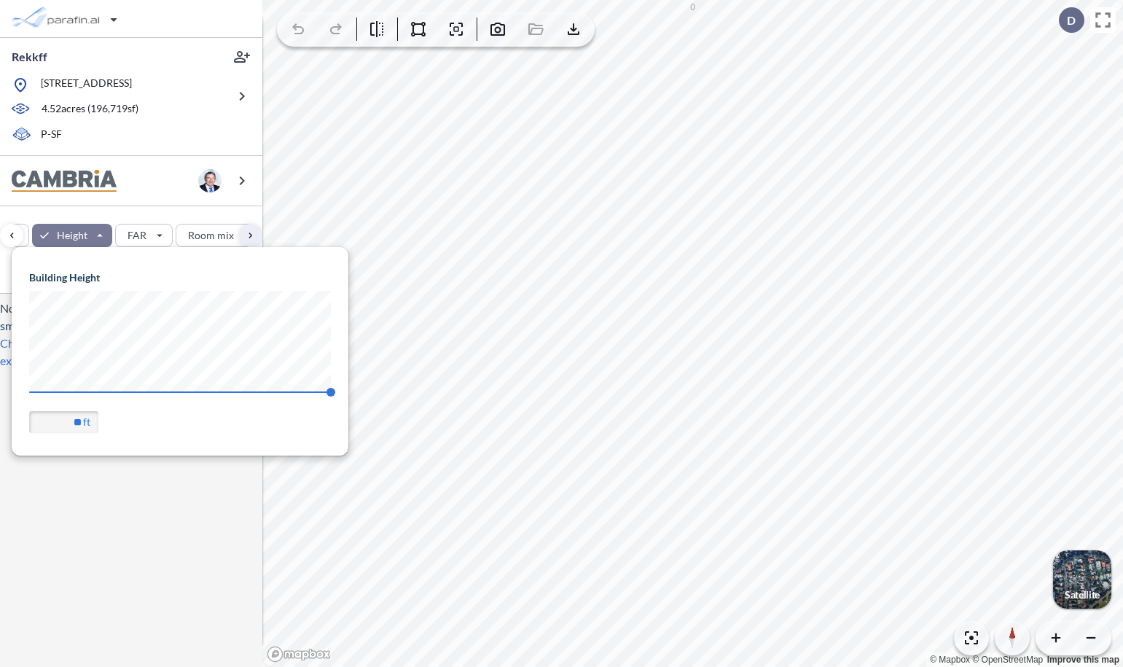
scroll to position [208, 337]
click at [164, 213] on div "Site Prototypes Only Program Keys Floors Height FAR Room mix Budget" at bounding box center [131, 232] width 262 height 52
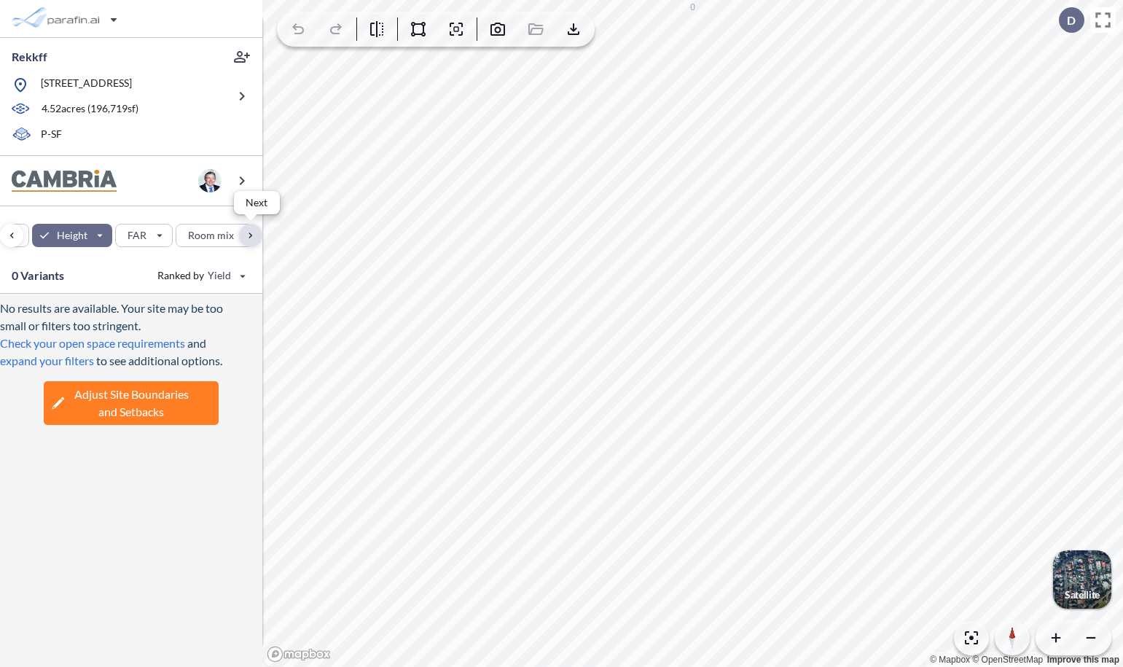
scroll to position [0, 459]
click at [249, 234] on button "Budget" at bounding box center [220, 235] width 71 height 23
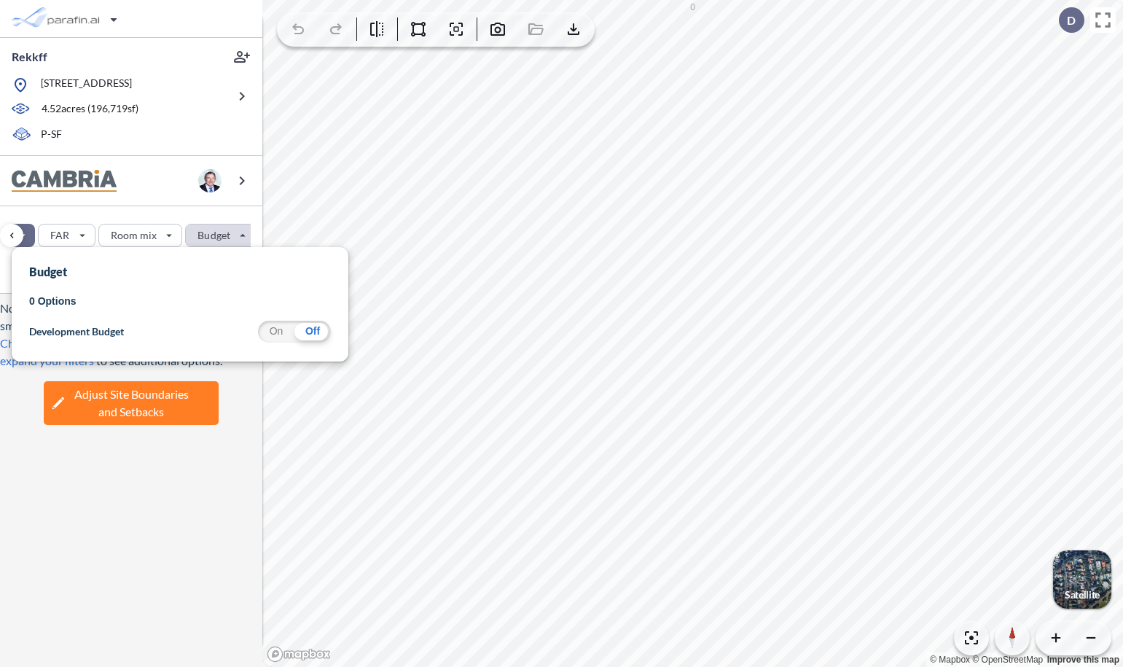
click at [137, 214] on div "Site Prototypes Only Program Keys Floors Height FAR Room mix Budget" at bounding box center [131, 232] width 262 height 52
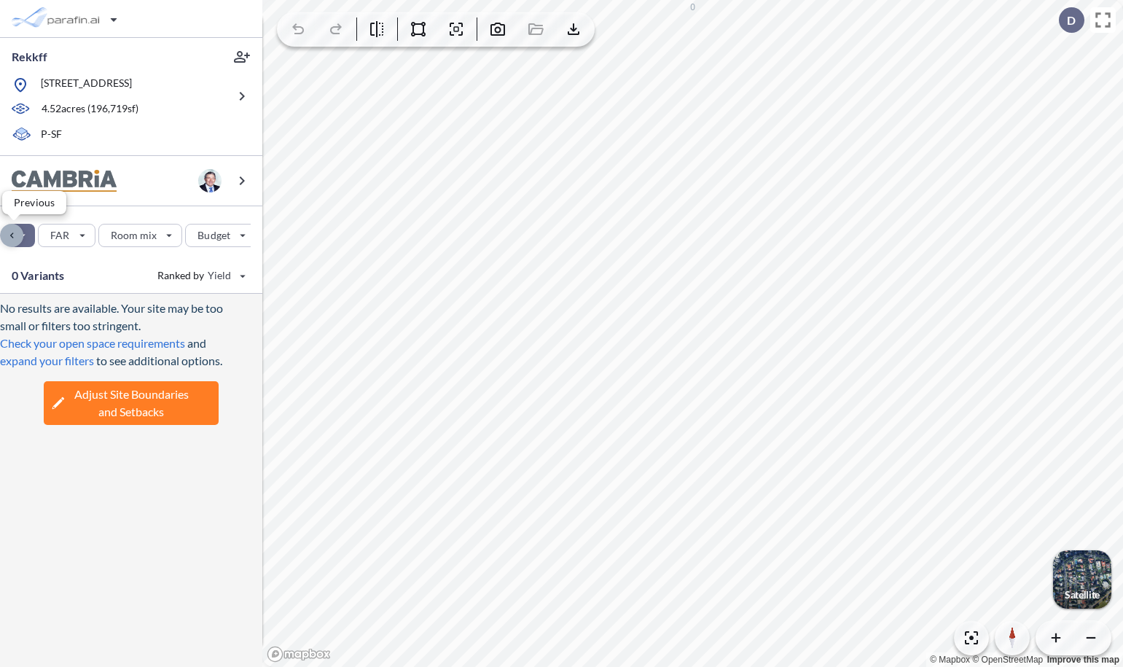
click at [20, 236] on div "button" at bounding box center [11, 235] width 23 height 23
click at [189, 227] on div "button" at bounding box center [205, 235] width 81 height 23
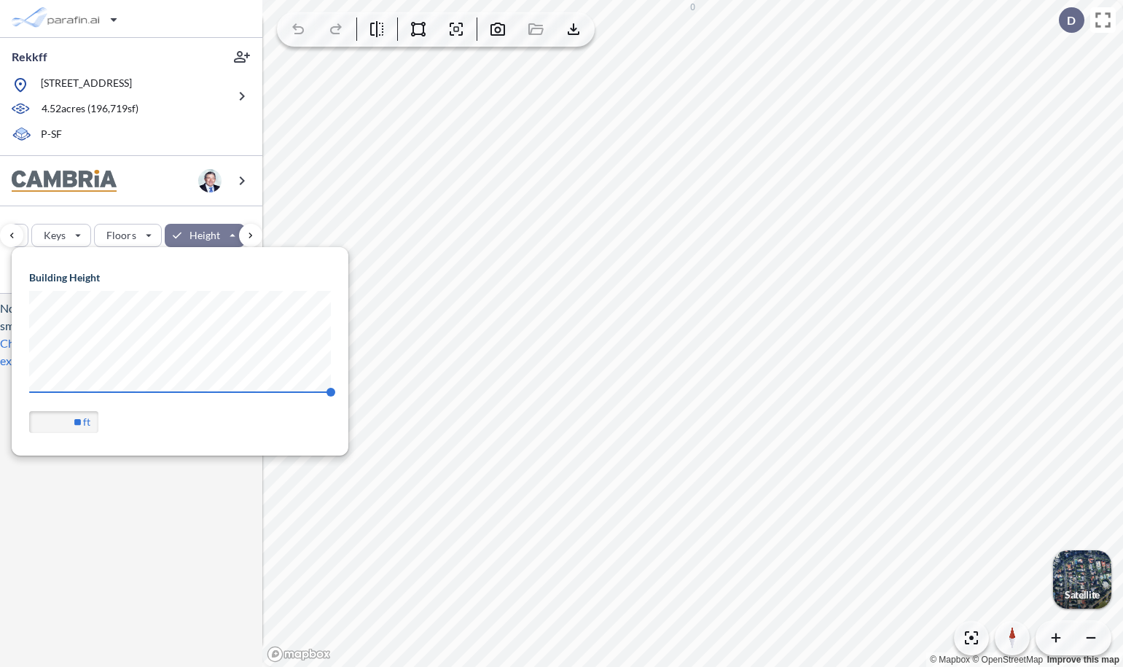
scroll to position [208, 337]
drag, startPoint x: 330, startPoint y: 391, endPoint x: 257, endPoint y: 389, distance: 73.6
click at [327, 389] on span "67.56" at bounding box center [331, 392] width 9 height 9
type input "**"
click at [159, 214] on div "Site Prototypes Only Program Keys Floors Height FAR Room mix Budget" at bounding box center [131, 232] width 262 height 52
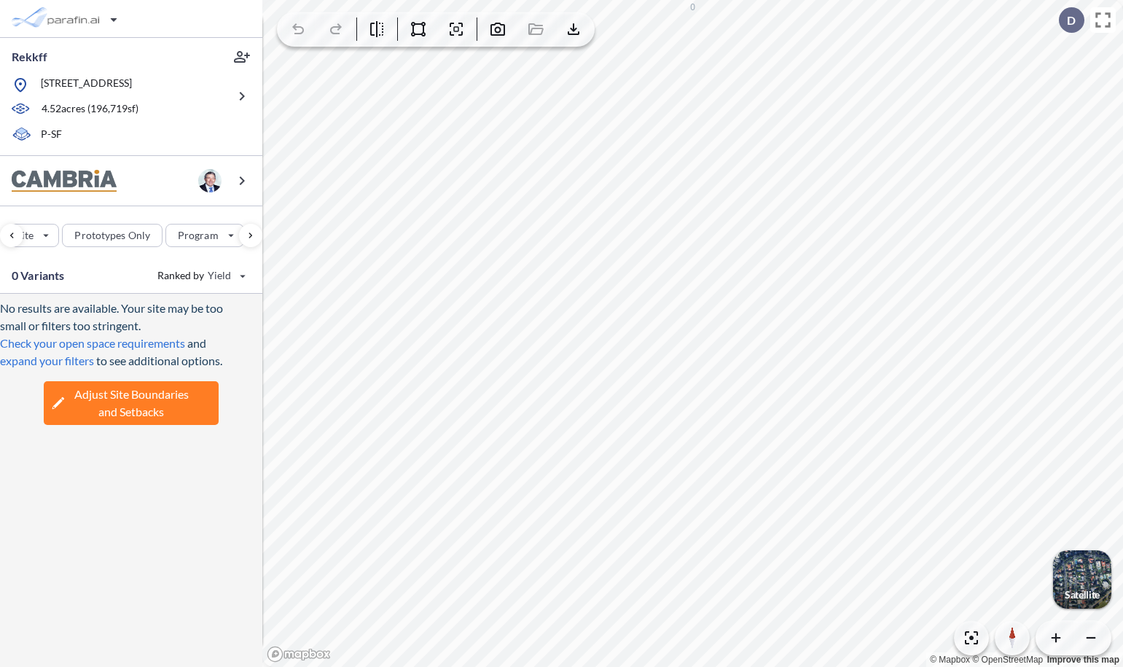
scroll to position [0, 0]
click at [23, 231] on div "button" at bounding box center [23, 236] width 22 height 22
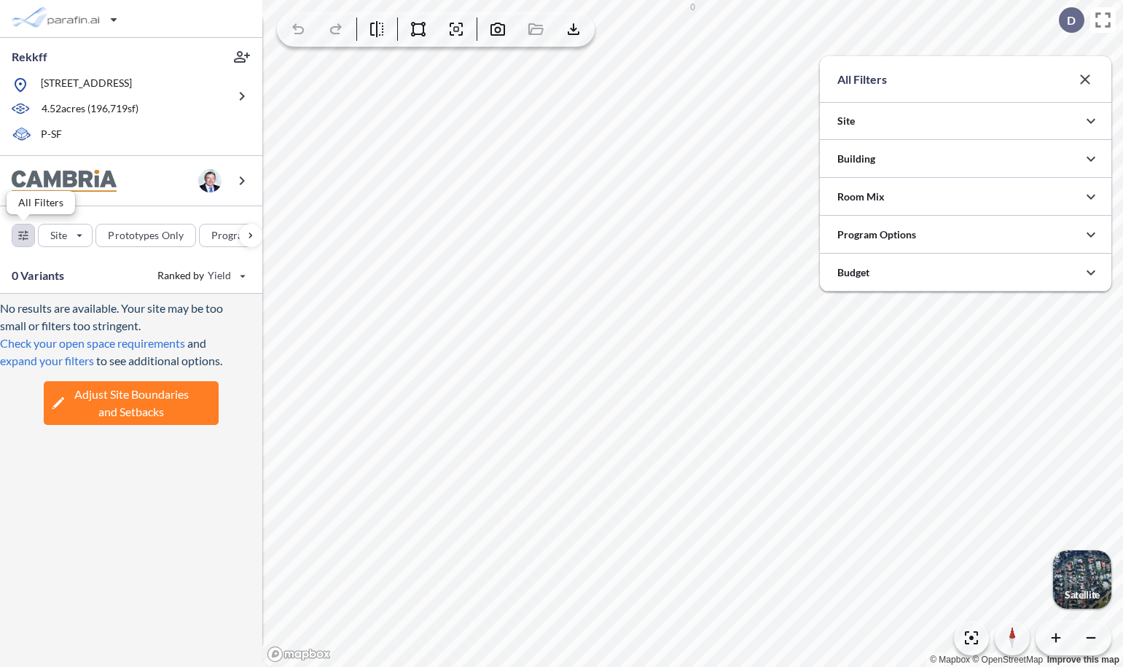
scroll to position [728989, 728697]
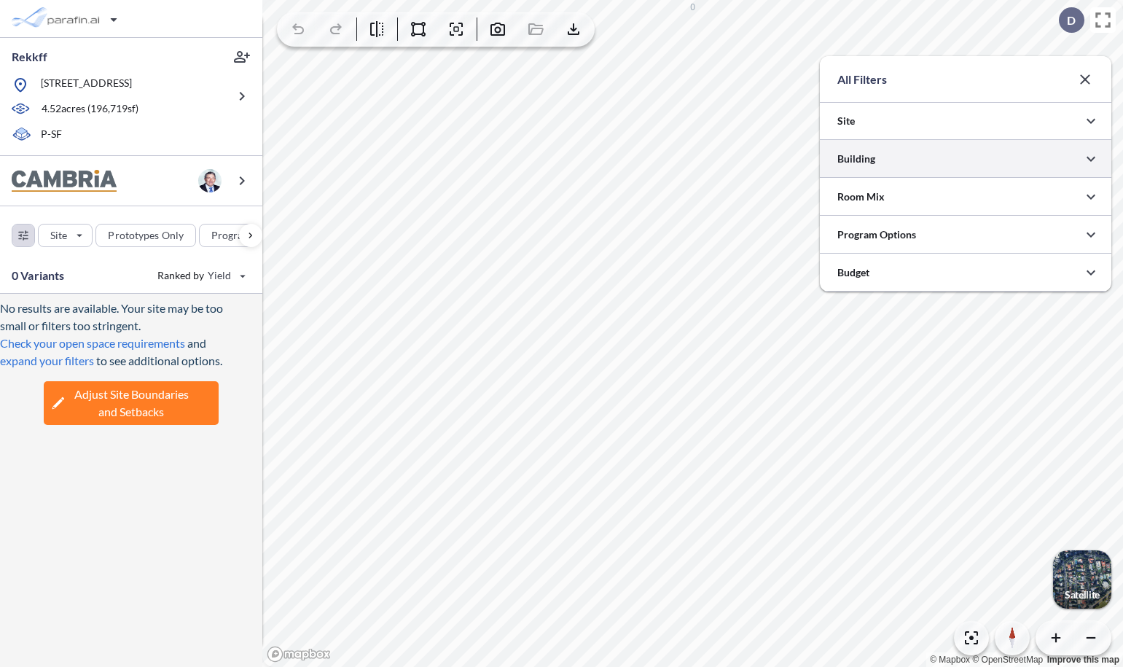
click at [866, 163] on div at bounding box center [966, 158] width 292 height 37
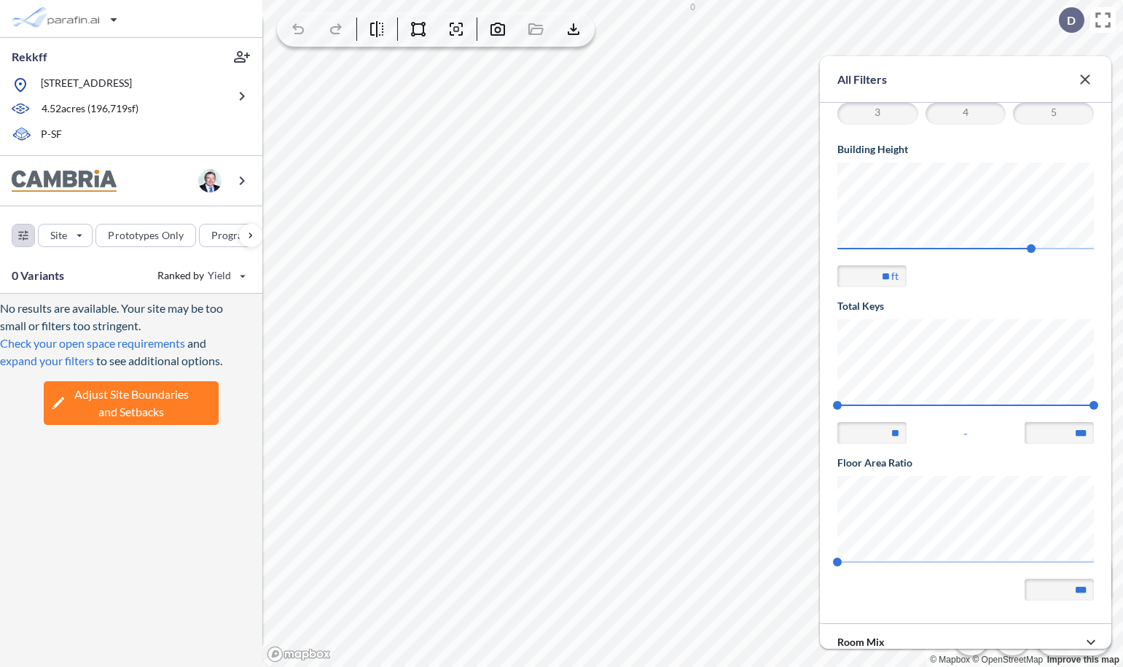
scroll to position [257, 0]
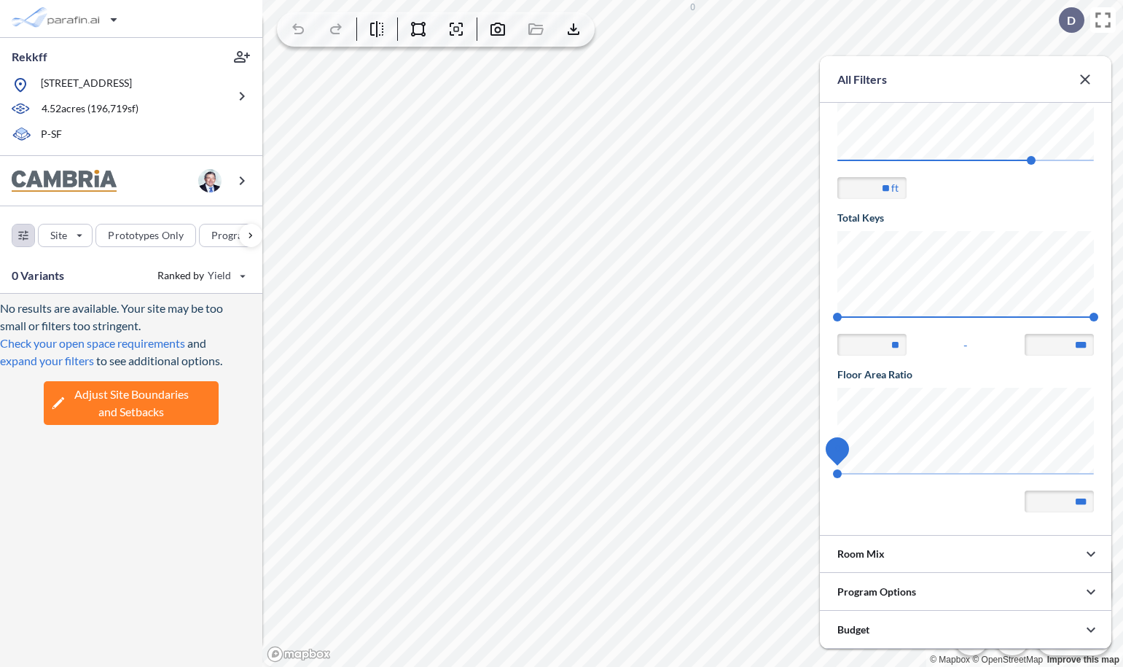
click at [1123, 471] on div "All Filters Site Site Program Parking: **** spaces per key + * additional space…" at bounding box center [692, 333] width 861 height 667
type input "***"
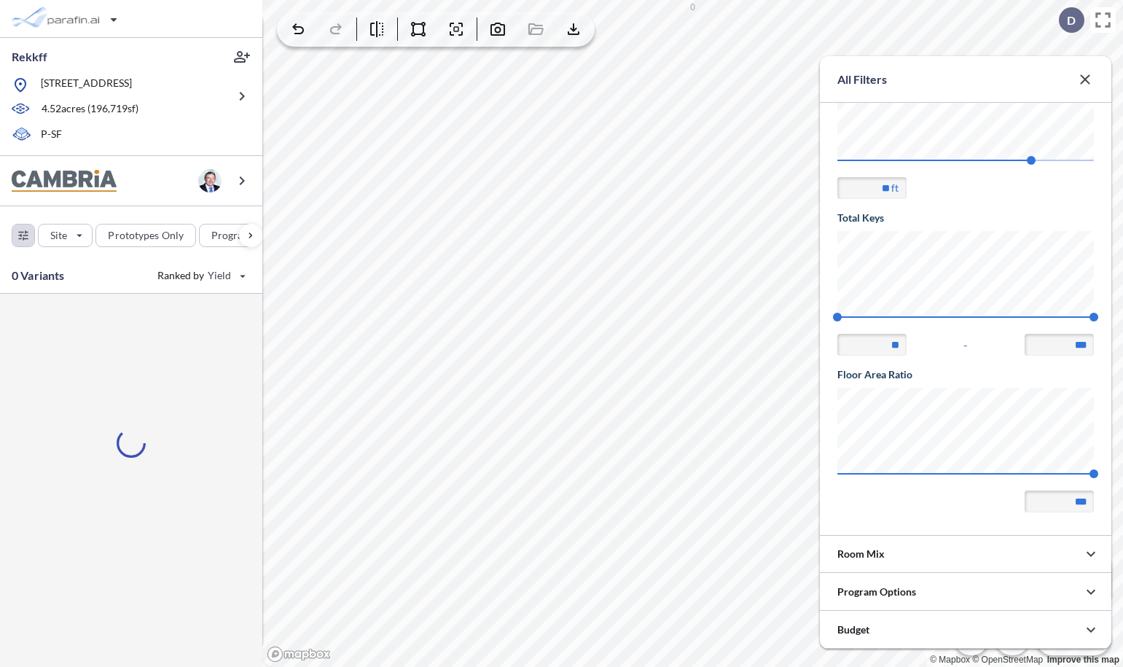
click at [168, 22] on div at bounding box center [131, 19] width 262 height 38
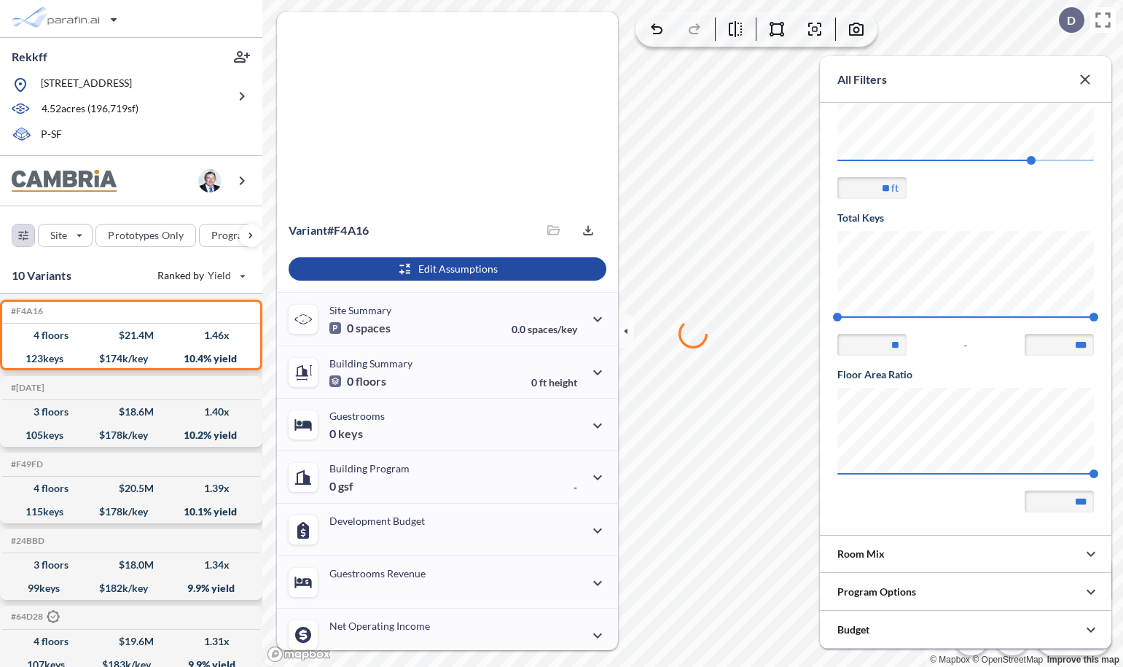
click at [1085, 80] on icon "button" at bounding box center [1085, 79] width 17 height 17
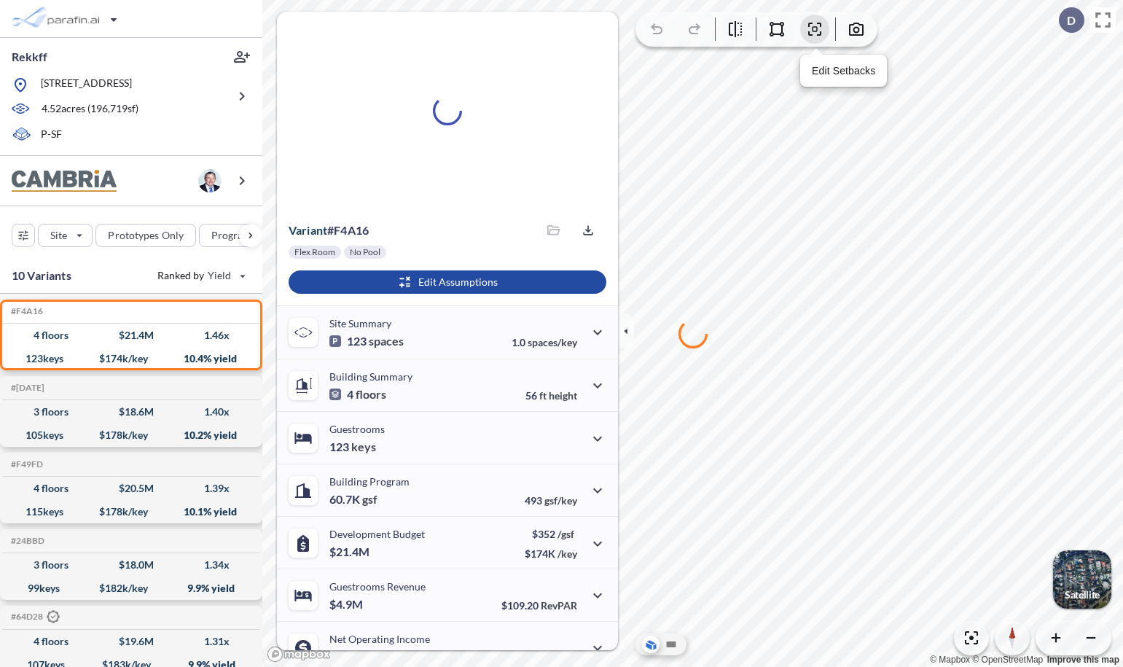
click at [817, 23] on icon "button" at bounding box center [814, 29] width 13 height 13
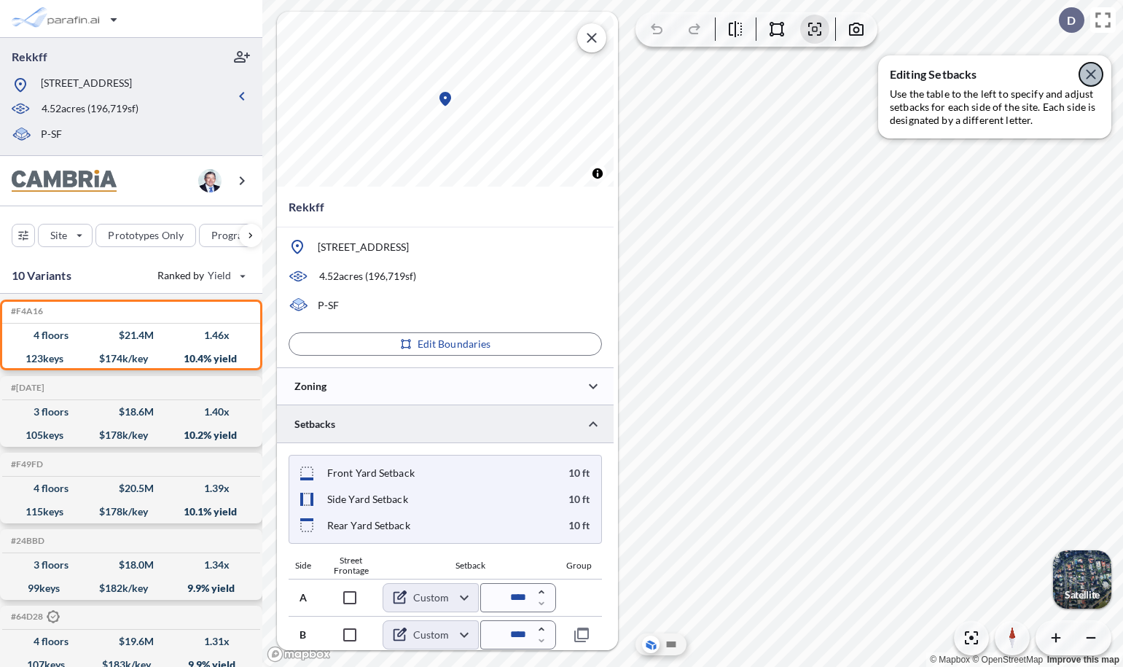
click at [1088, 76] on icon "button" at bounding box center [1091, 74] width 17 height 17
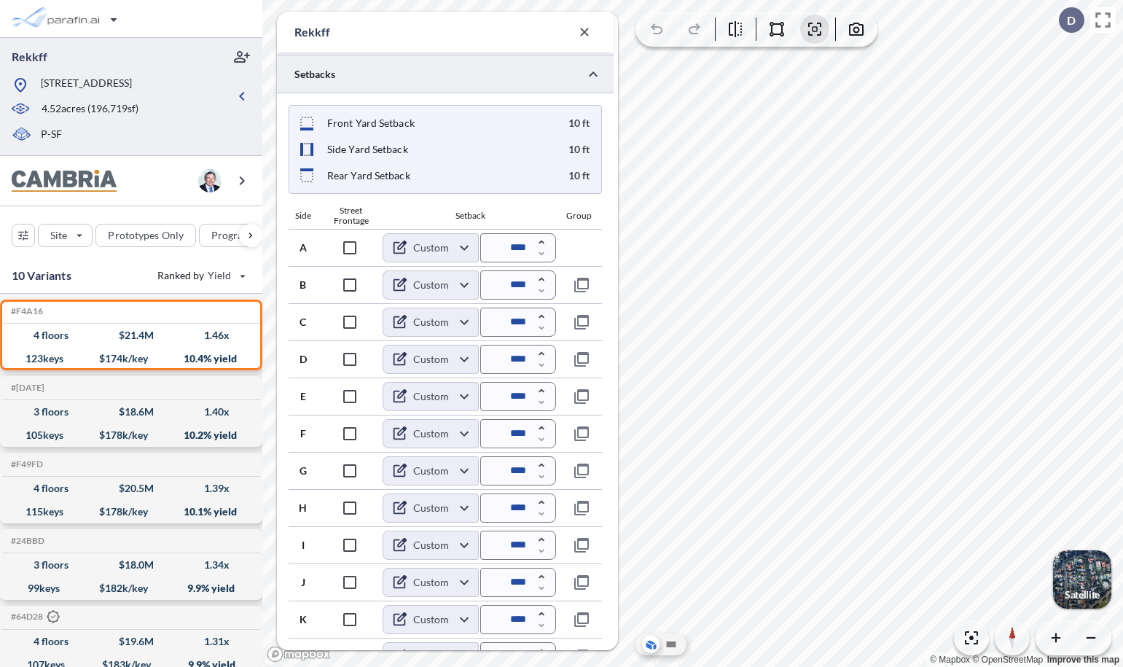
scroll to position [453, 0]
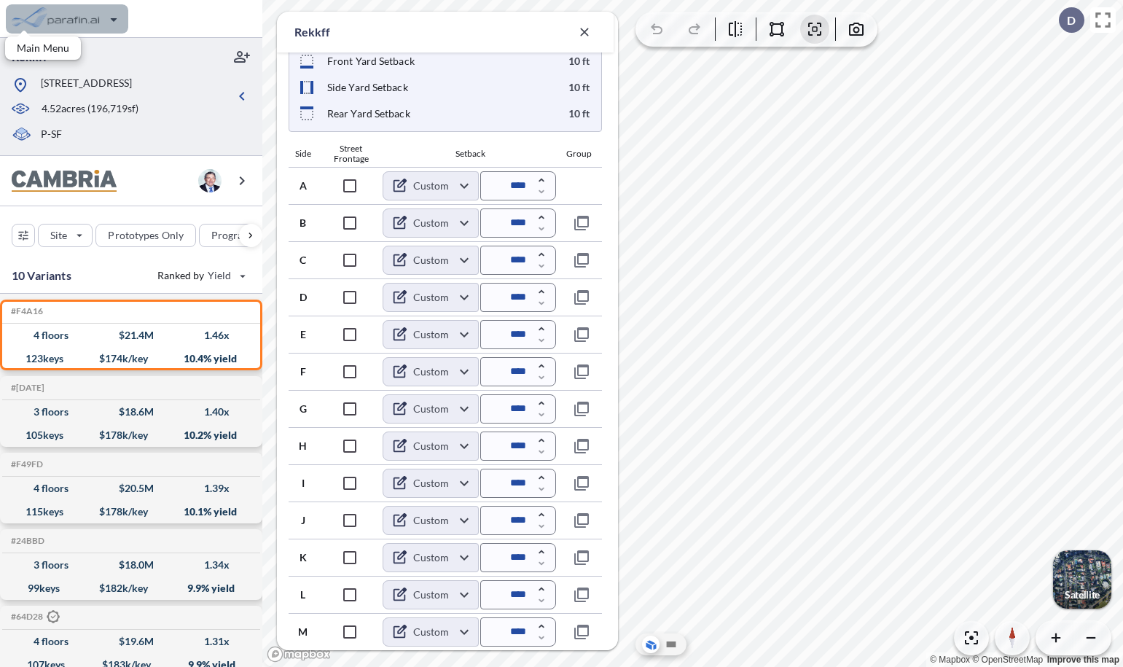
click at [72, 24] on div "button" at bounding box center [67, 18] width 122 height 29
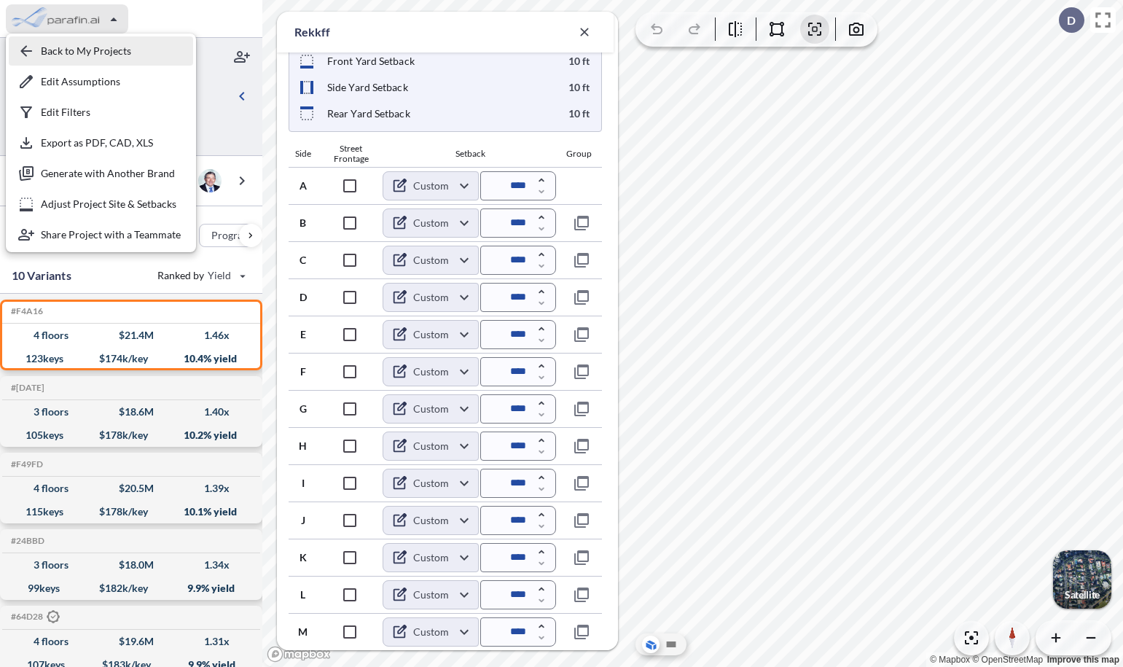
click at [72, 50] on div "button" at bounding box center [101, 50] width 184 height 29
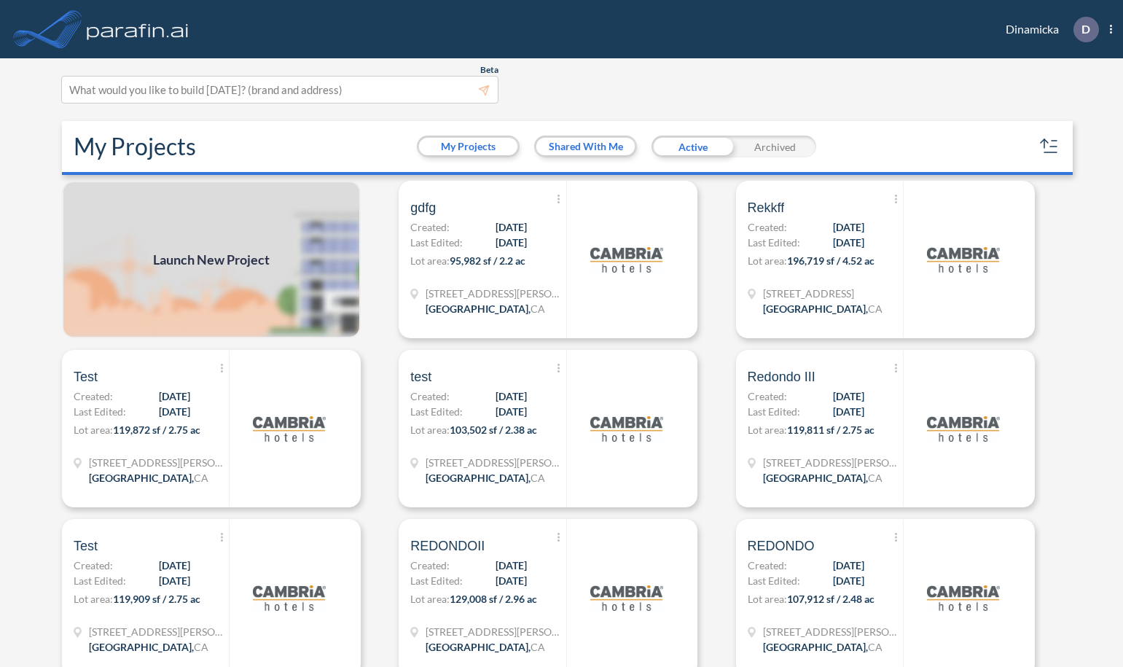
click at [496, 270] on p "Lot area: 95,982 sf / 2.2 ac" at bounding box center [487, 263] width 155 height 21
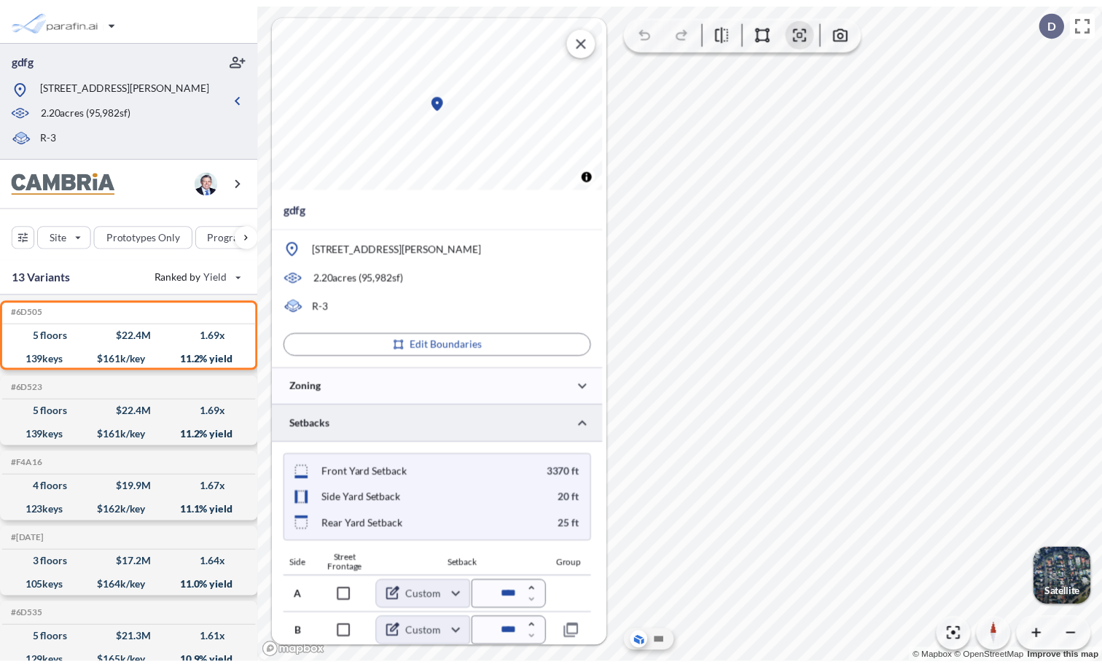
scroll to position [77, 0]
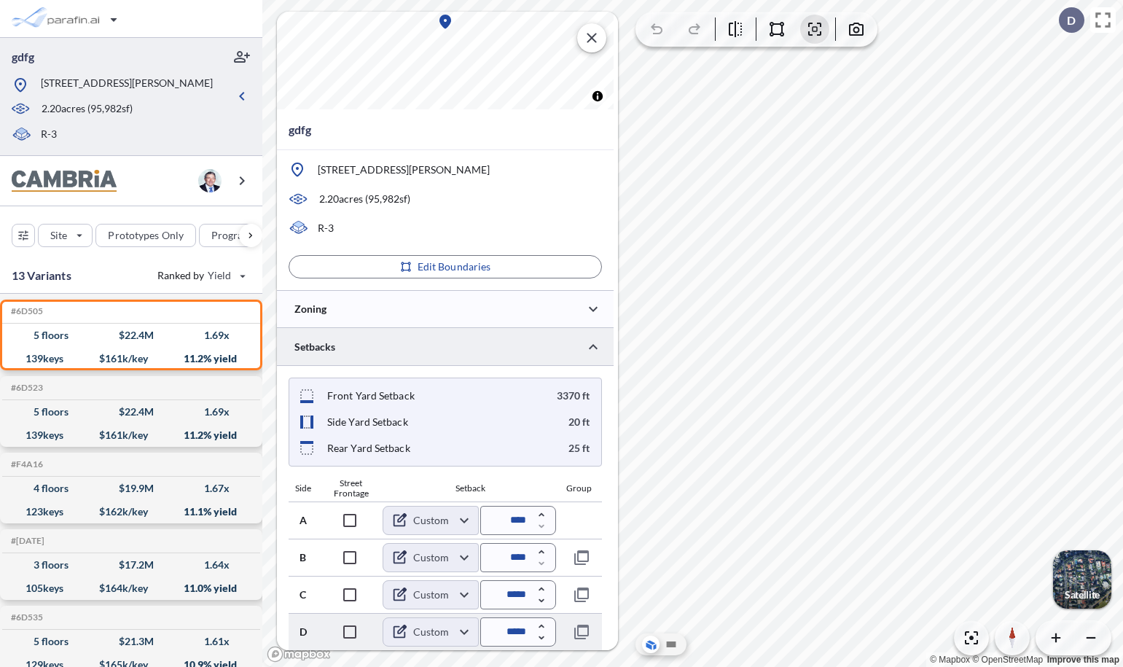
click at [433, 637] on body "gdfg [STREET_ADDRESS][PERSON_NAME] 2.20 acres ( 95,982 sf) R-3 Site Prototypes …" at bounding box center [561, 333] width 1123 height 667
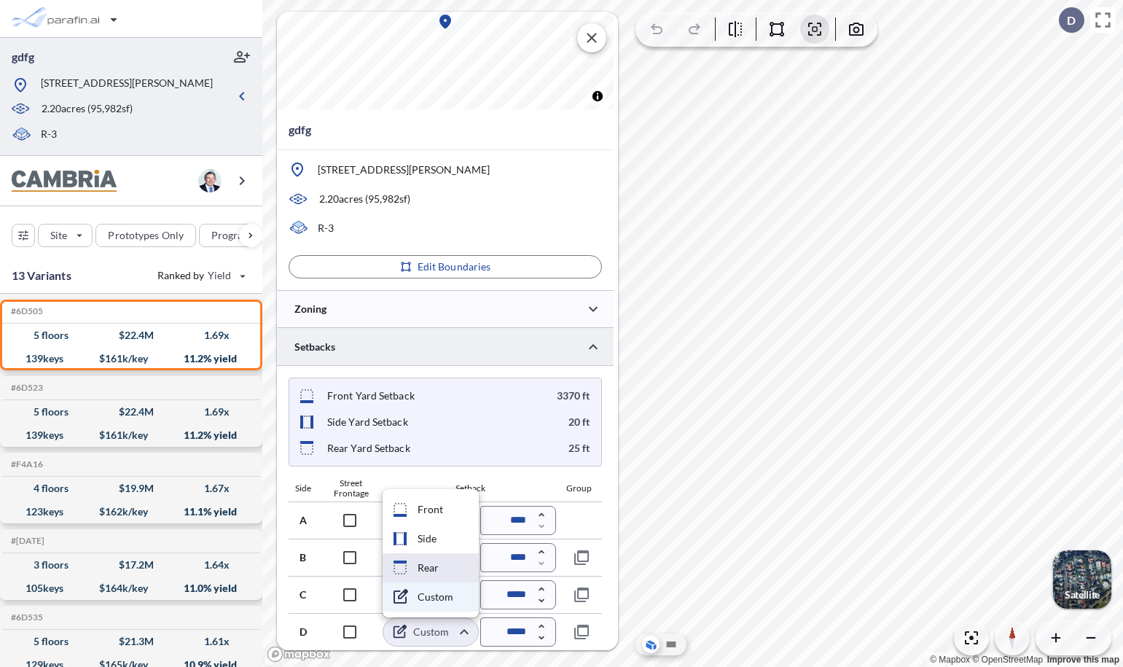
click at [429, 572] on li "Rear" at bounding box center [431, 567] width 96 height 29
type input "****"
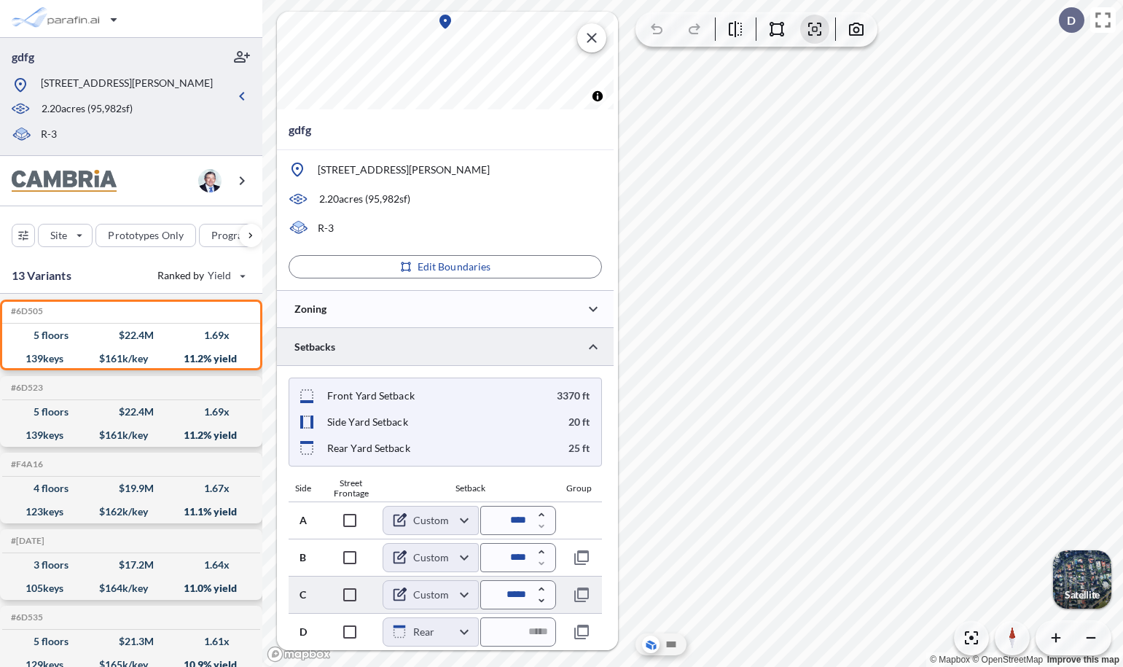
click at [431, 596] on body "gdfg [STREET_ADDRESS][PERSON_NAME] 2.20 acres ( 95,982 sf) R-3 Site Prototypes …" at bounding box center [561, 333] width 1123 height 667
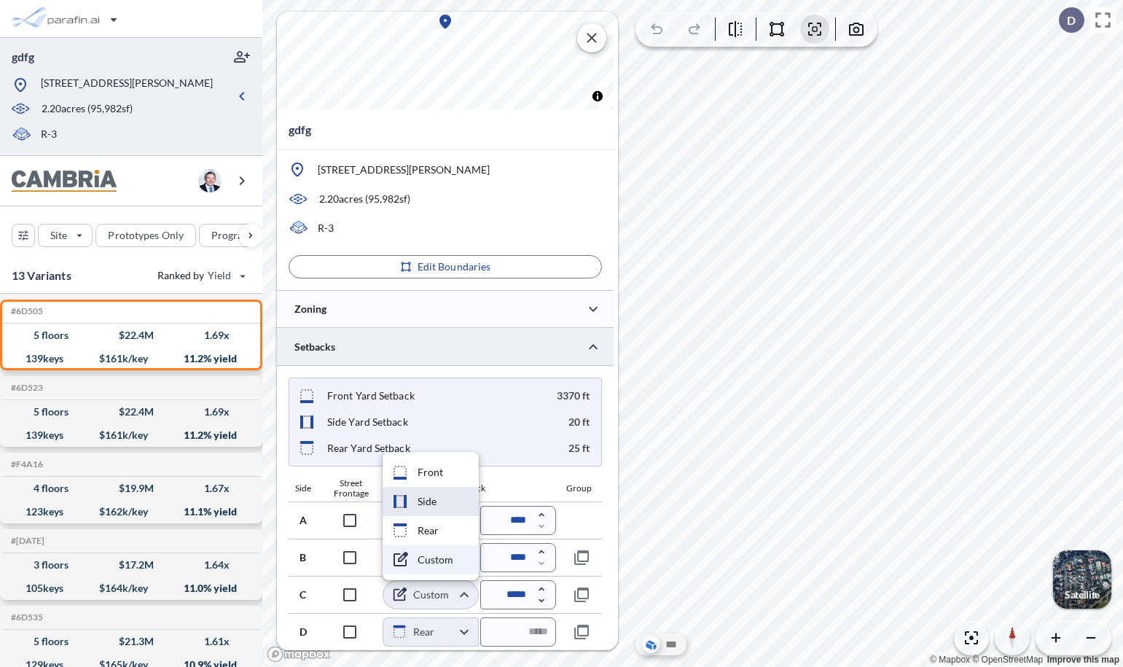
click at [425, 499] on li "Side" at bounding box center [431, 501] width 96 height 29
type input "****"
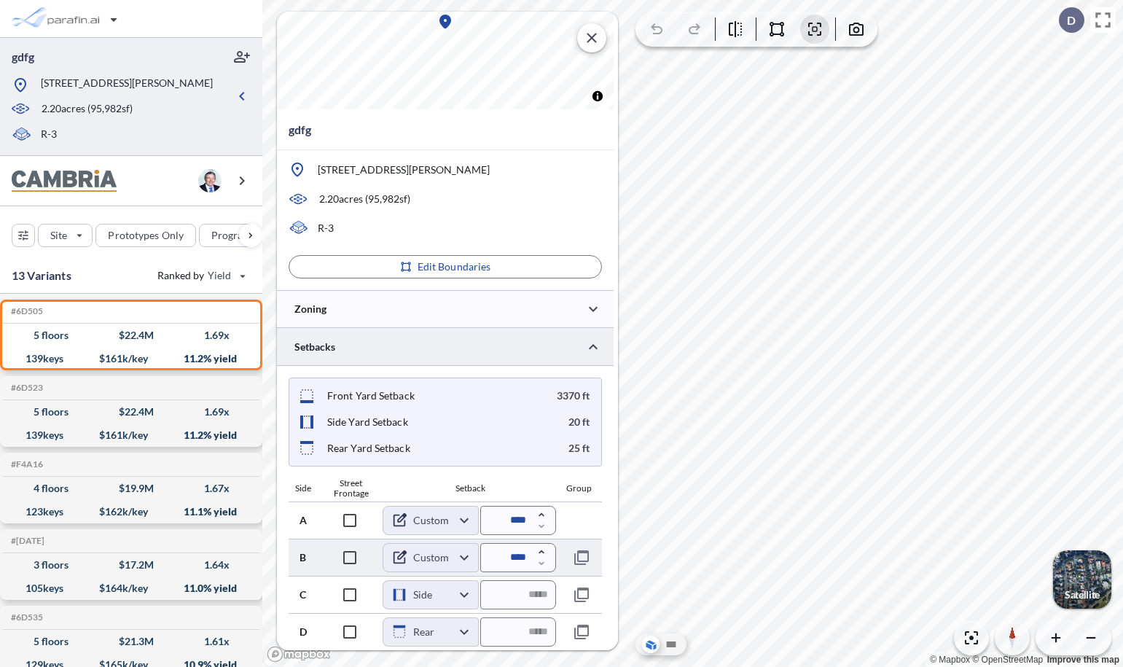
click at [426, 558] on body "gdfg [STREET_ADDRESS][PERSON_NAME] 2.20 acres ( 95,982 sf) R-3 Site Prototypes …" at bounding box center [561, 333] width 1123 height 667
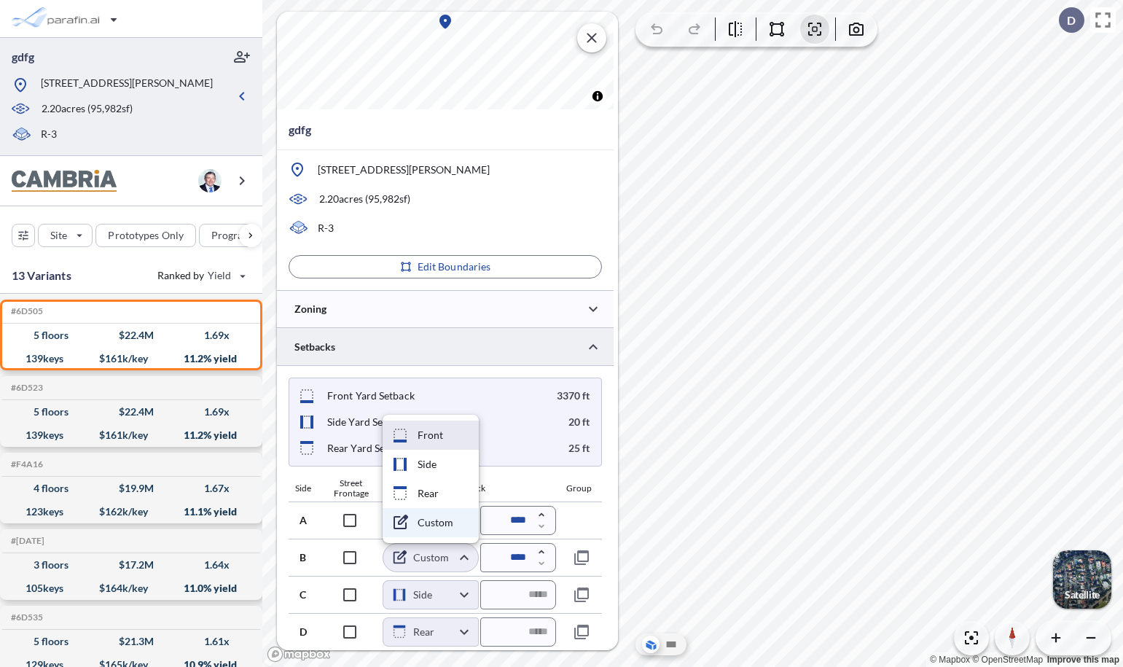
click at [434, 435] on li "Front" at bounding box center [431, 435] width 96 height 29
type input "*****"
type input "********"
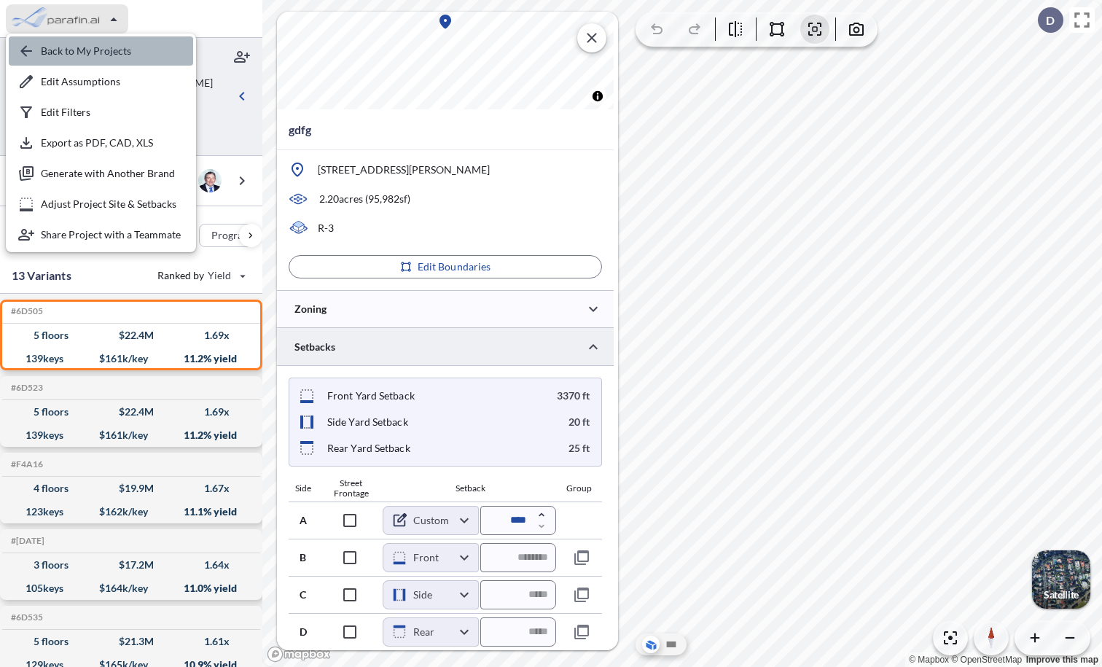
click at [84, 53] on div "button" at bounding box center [101, 50] width 184 height 29
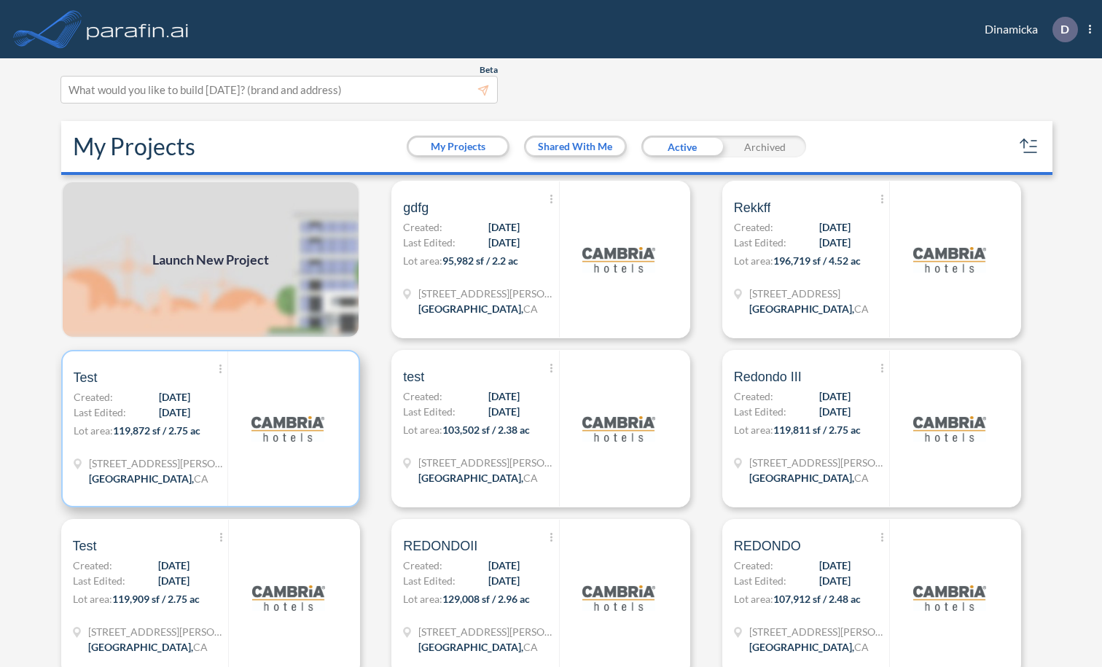
click at [250, 375] on div at bounding box center [287, 428] width 120 height 155
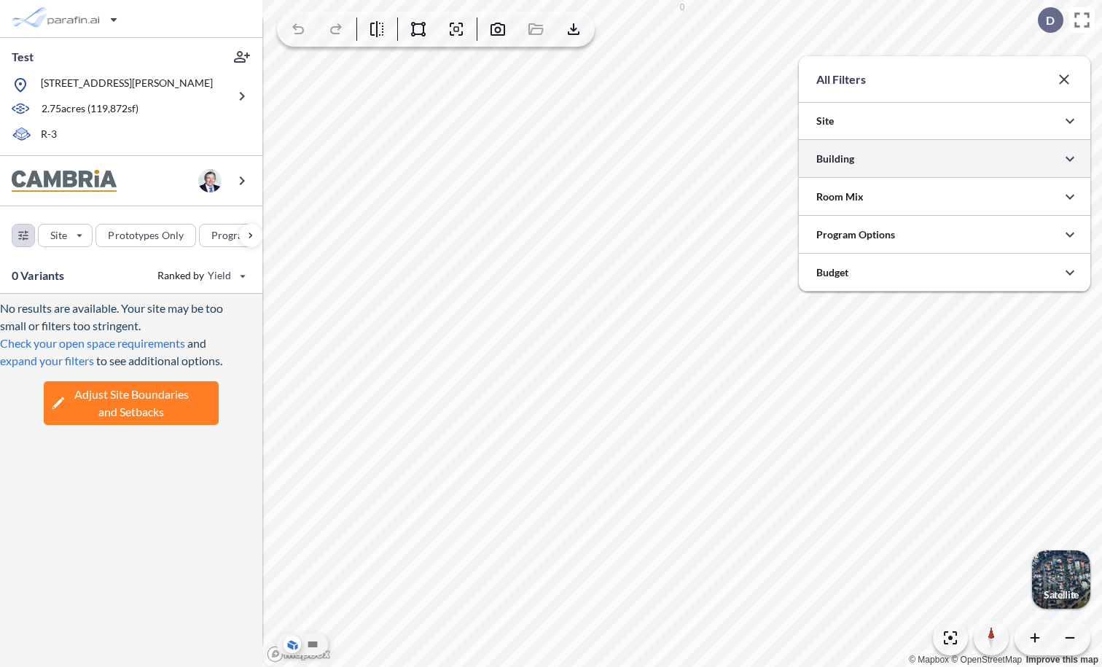
click at [862, 164] on div at bounding box center [945, 158] width 292 height 37
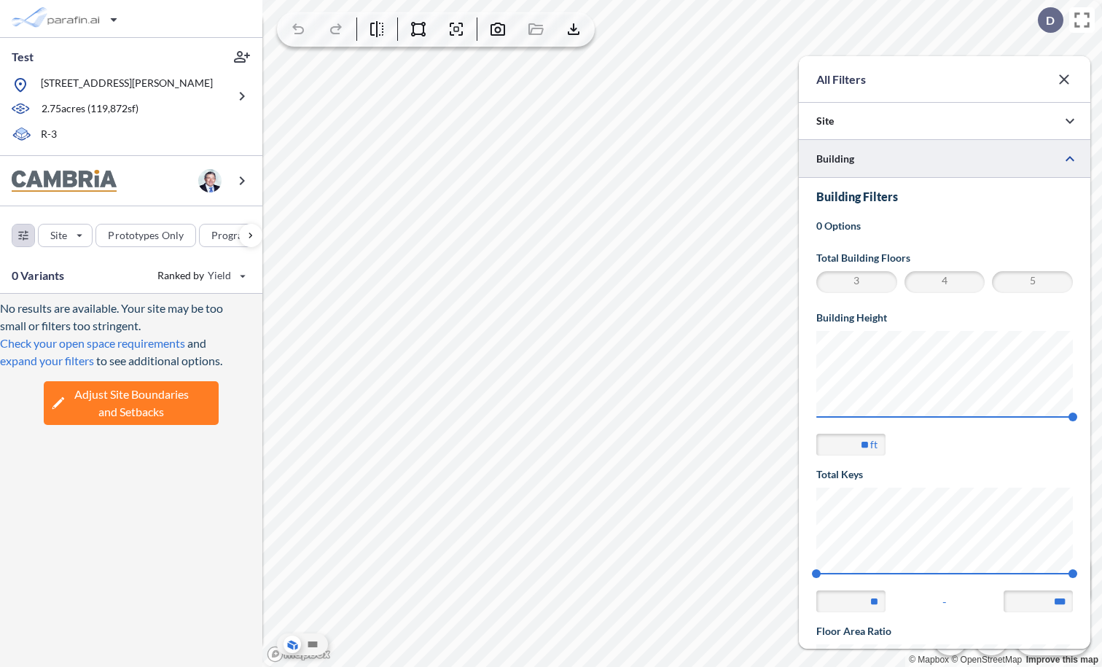
scroll to position [614, 292]
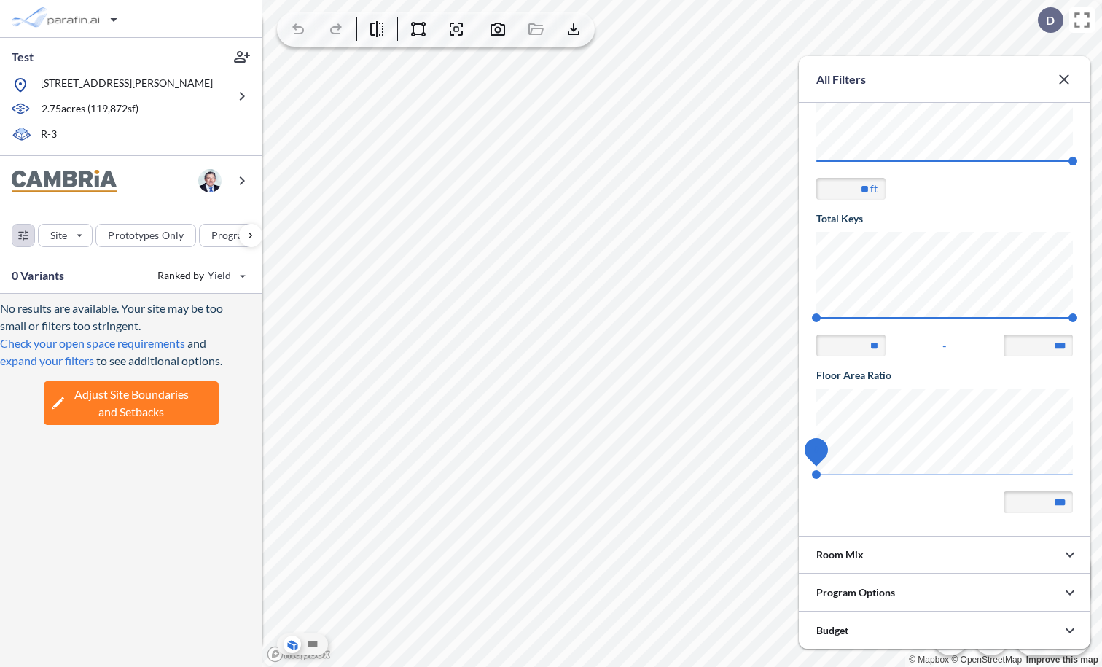
click at [1102, 492] on html "Test 243 N Juanita Ave, Redondo Beach, CA 90277 2.75 acres ( 119,872 sf) R-3 Si…" at bounding box center [551, 333] width 1102 height 667
click at [821, 471] on span "0" at bounding box center [816, 474] width 9 height 9
type input "***"
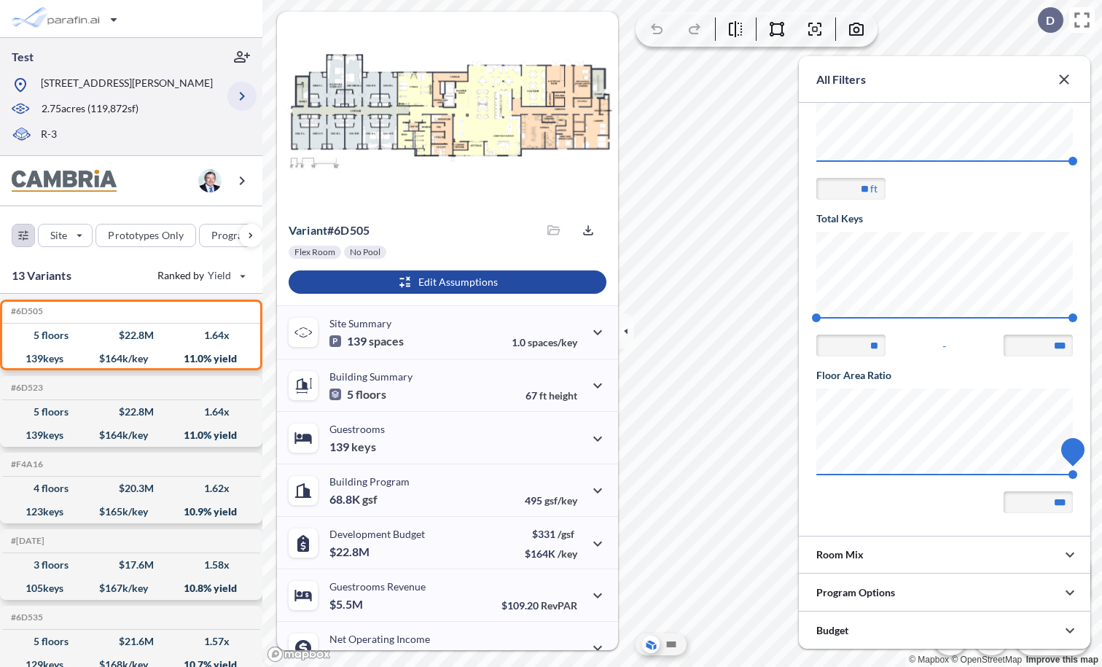
click at [240, 106] on button "button" at bounding box center [241, 96] width 29 height 29
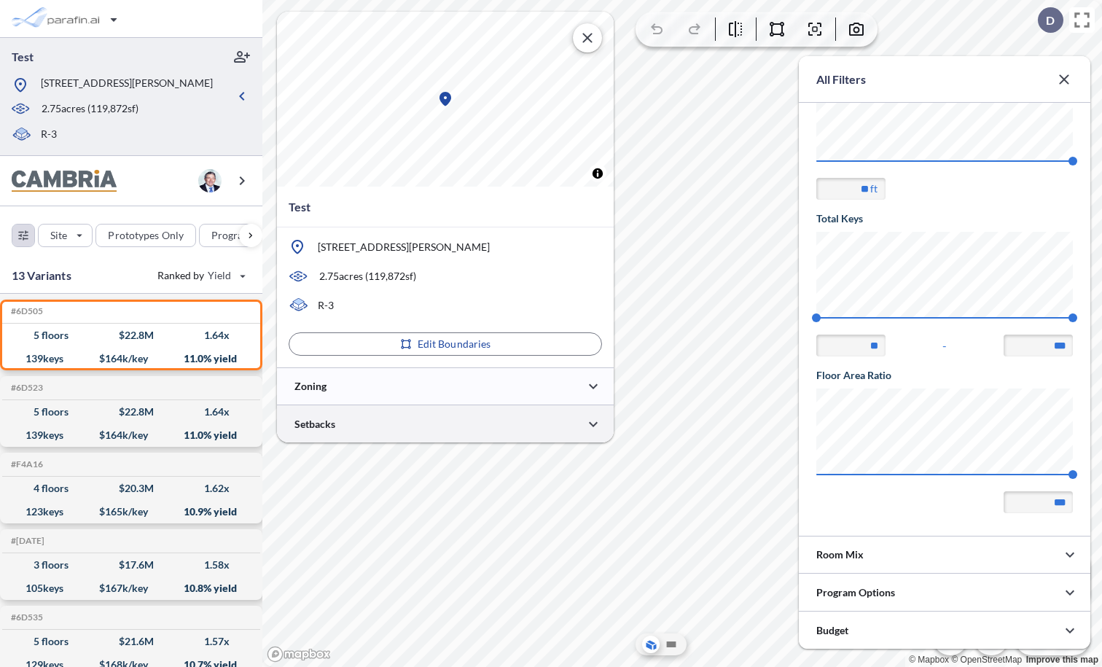
click at [391, 424] on div at bounding box center [445, 423] width 337 height 37
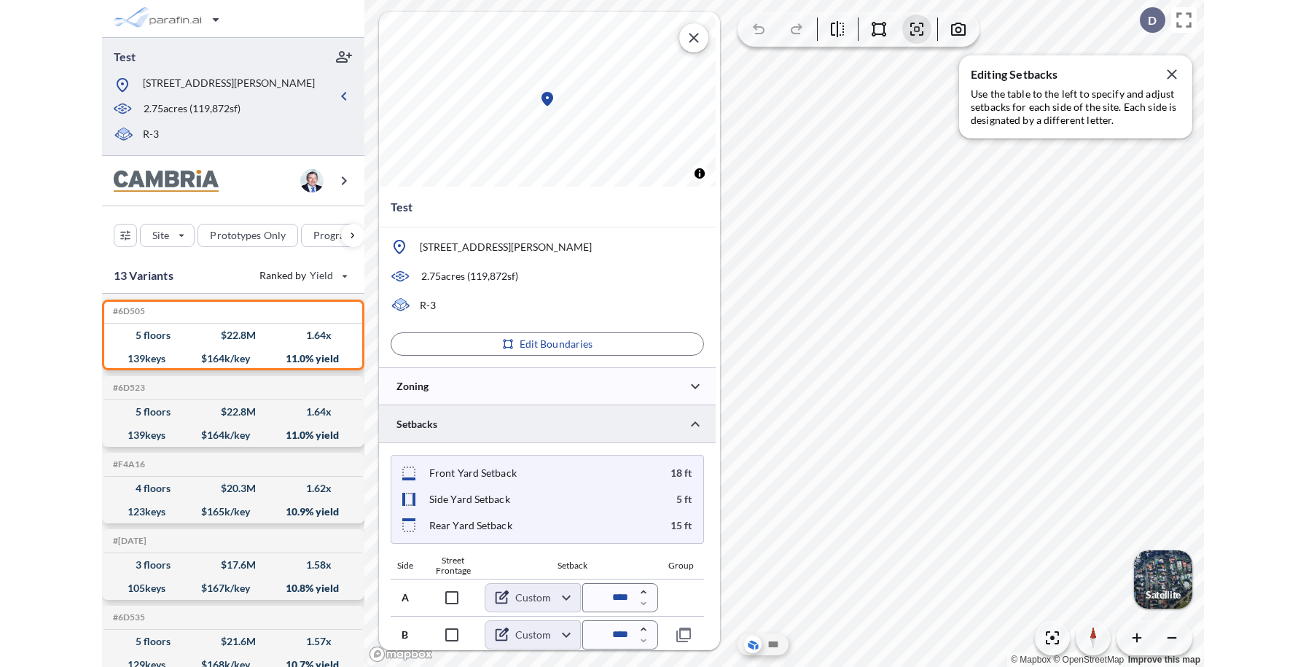
scroll to position [77, 0]
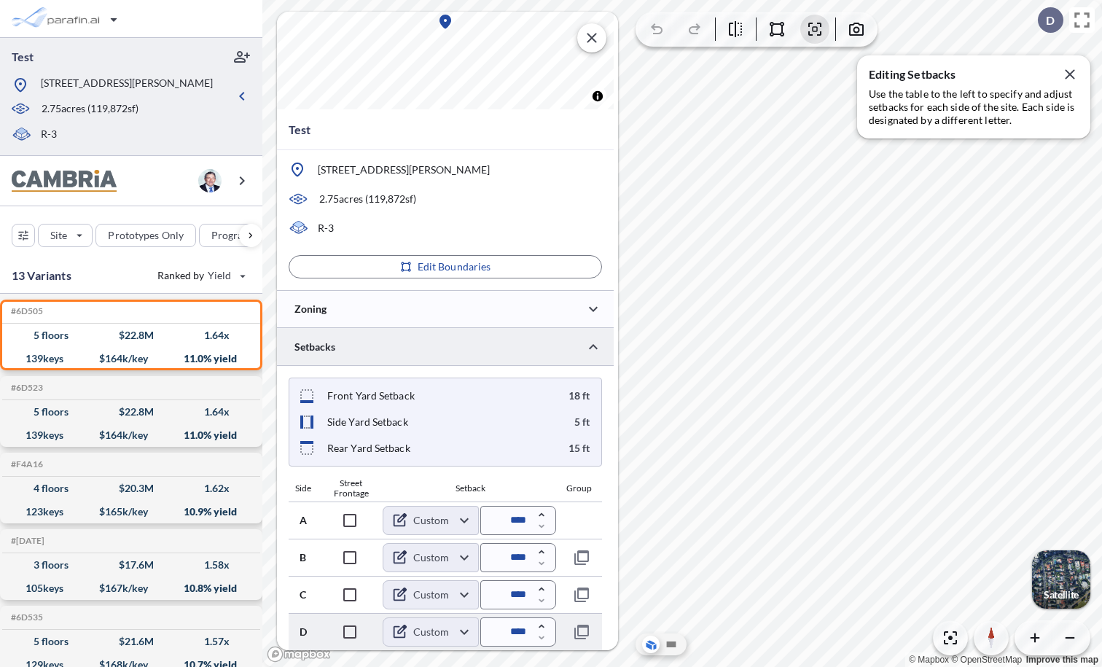
click at [443, 631] on body "Test 243 N Juanita Ave, Redondo Beach, CA 90277 2.75 acres ( 119,872 sf) R-3 Si…" at bounding box center [551, 333] width 1102 height 667
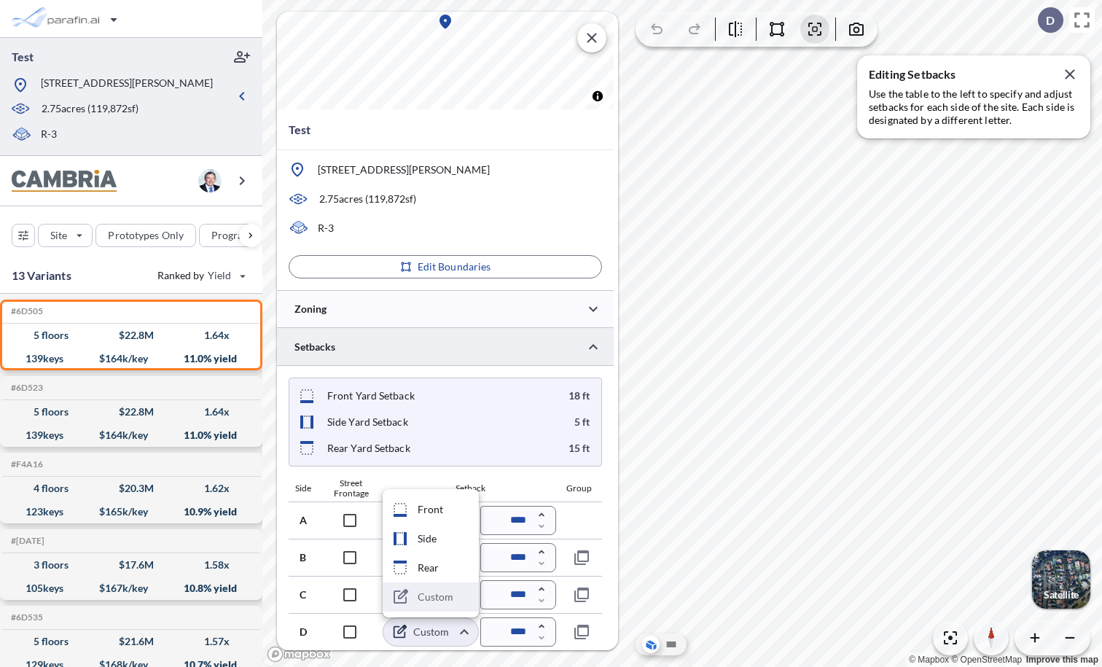
click at [438, 597] on li "Custom" at bounding box center [431, 596] width 96 height 29
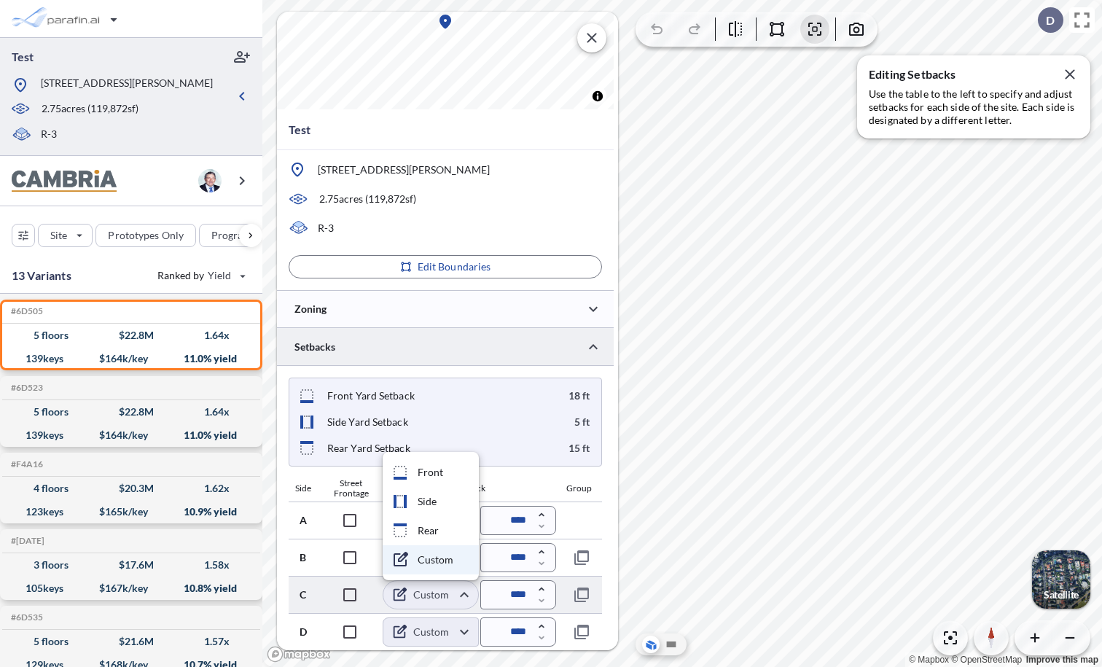
click at [438, 602] on body "Test 243 N Juanita Ave, Redondo Beach, CA 90277 2.75 acres ( 119,872 sf) R-3 Si…" at bounding box center [551, 333] width 1102 height 667
click at [440, 633] on div at bounding box center [551, 333] width 1102 height 667
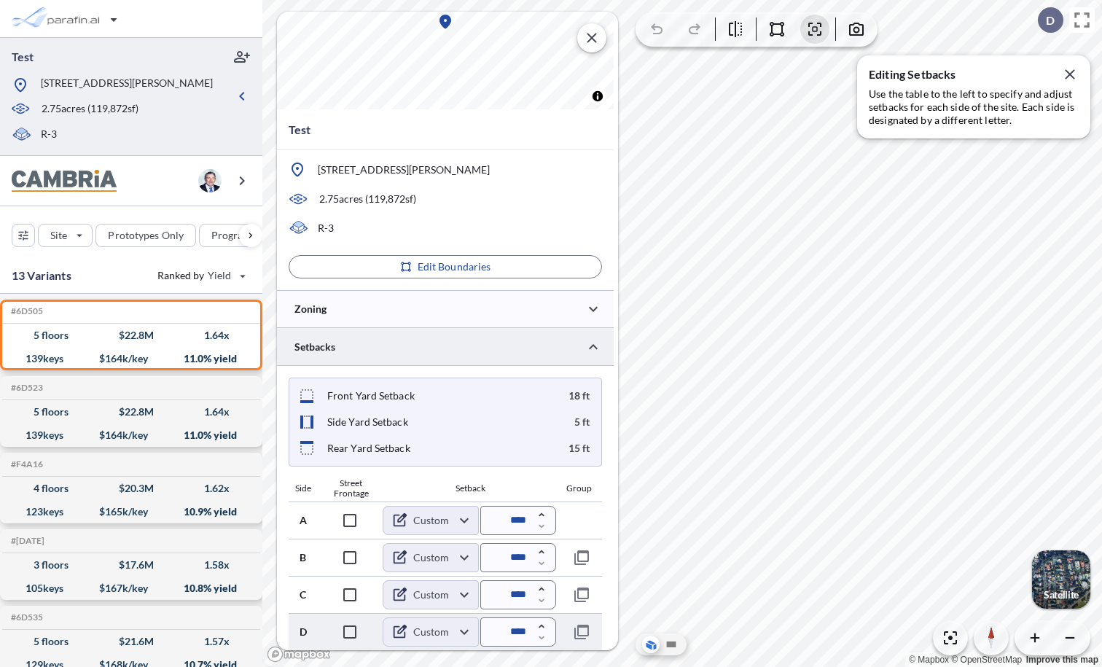
click at [442, 636] on body "Test 243 N Juanita Ave, Redondo Beach, CA 90277 2.75 acres ( 119,872 sf) R-3 Si…" at bounding box center [551, 333] width 1102 height 667
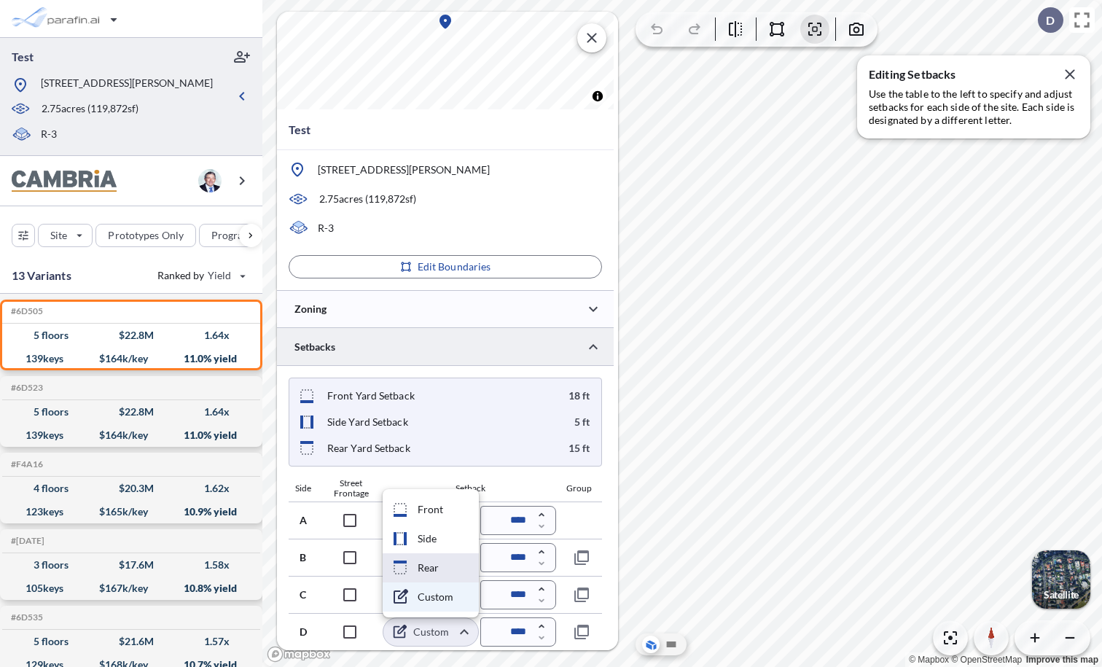
click at [448, 574] on li "Rear" at bounding box center [431, 567] width 96 height 29
type input "****"
type input "*****"
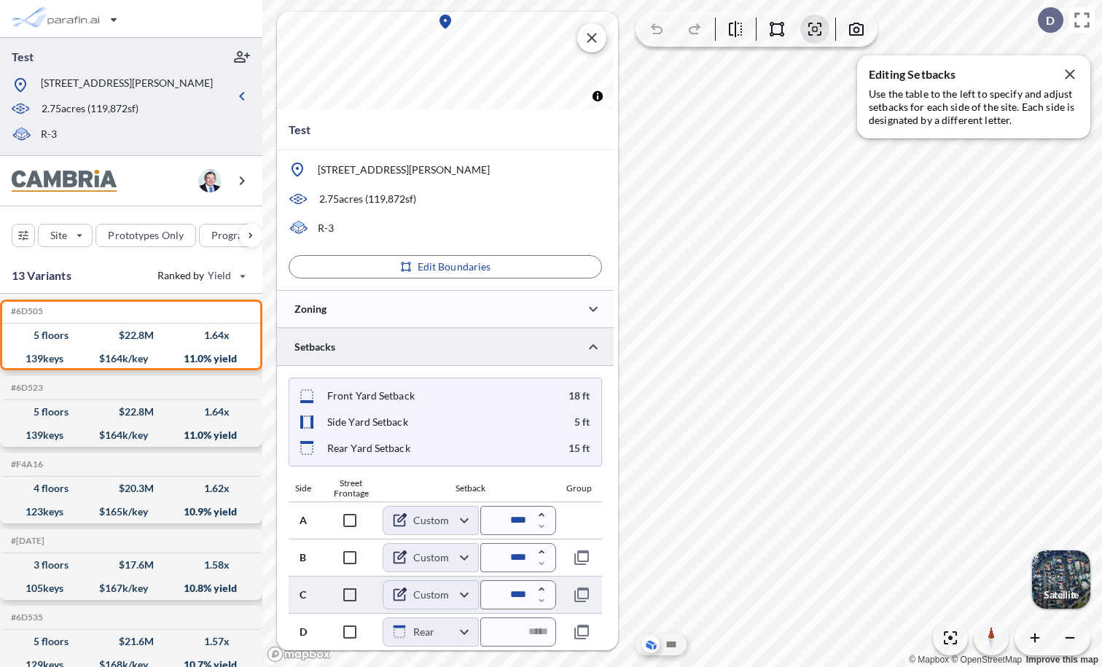
click at [440, 599] on body "Test 243 N Juanita Ave, Redondo Beach, CA 90277 2.75 acres ( 119,872 sf) R-3 Si…" at bounding box center [551, 333] width 1102 height 667
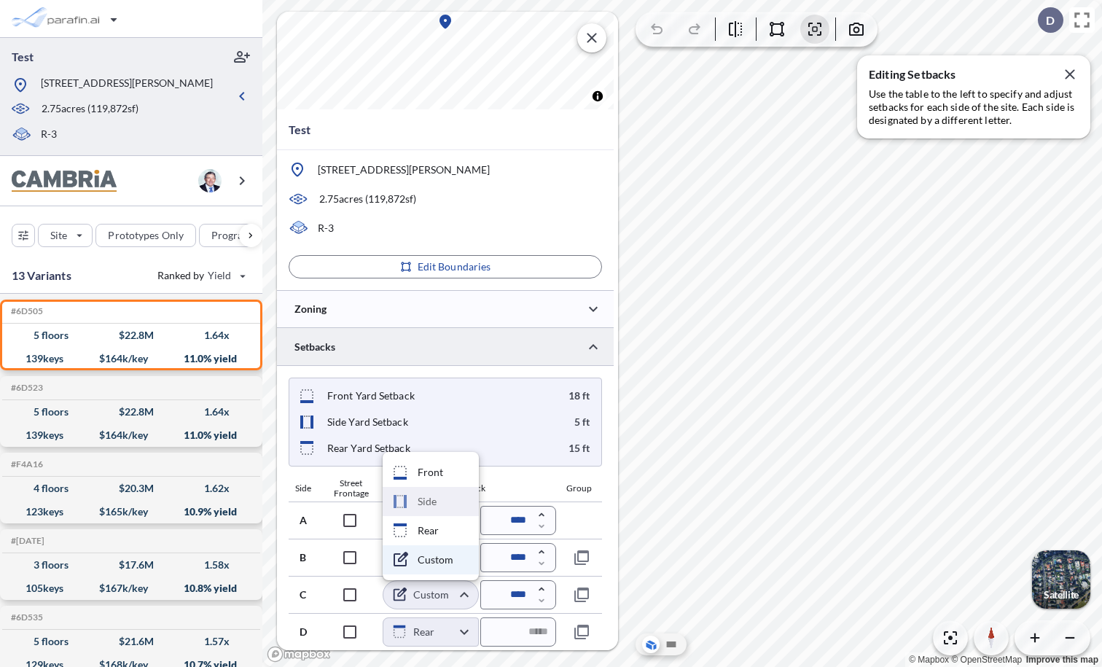
click at [444, 512] on li "Side" at bounding box center [431, 501] width 96 height 29
type input "****"
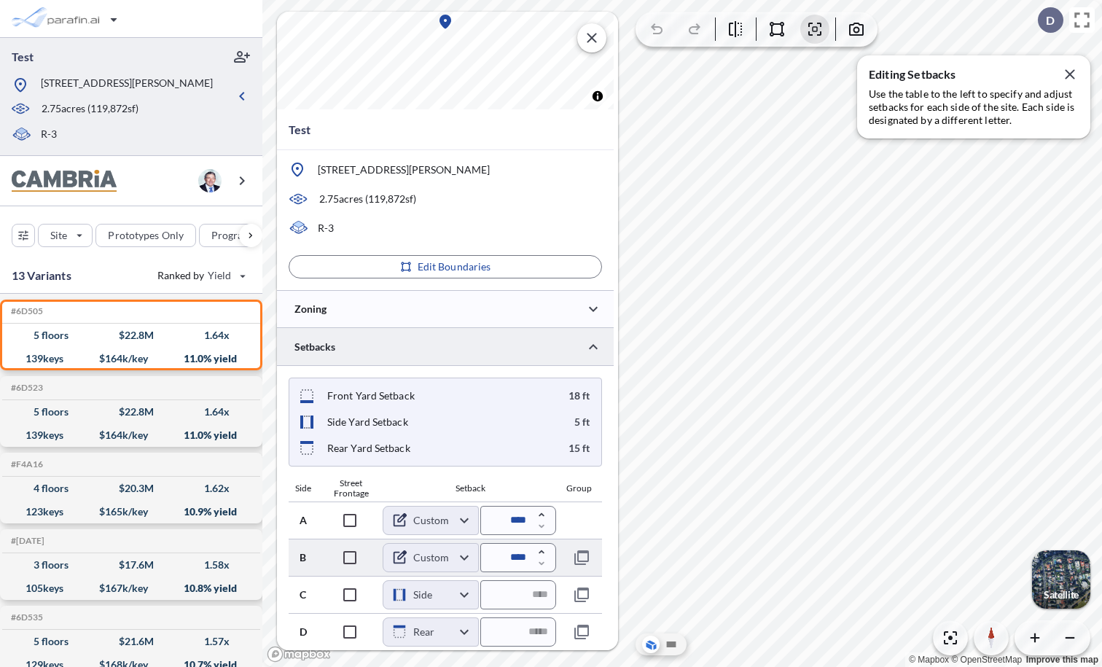
click at [437, 554] on body "Test 243 N Juanita Ave, Redondo Beach, CA 90277 2.75 acres ( 119,872 sf) R-3 Si…" at bounding box center [551, 333] width 1102 height 667
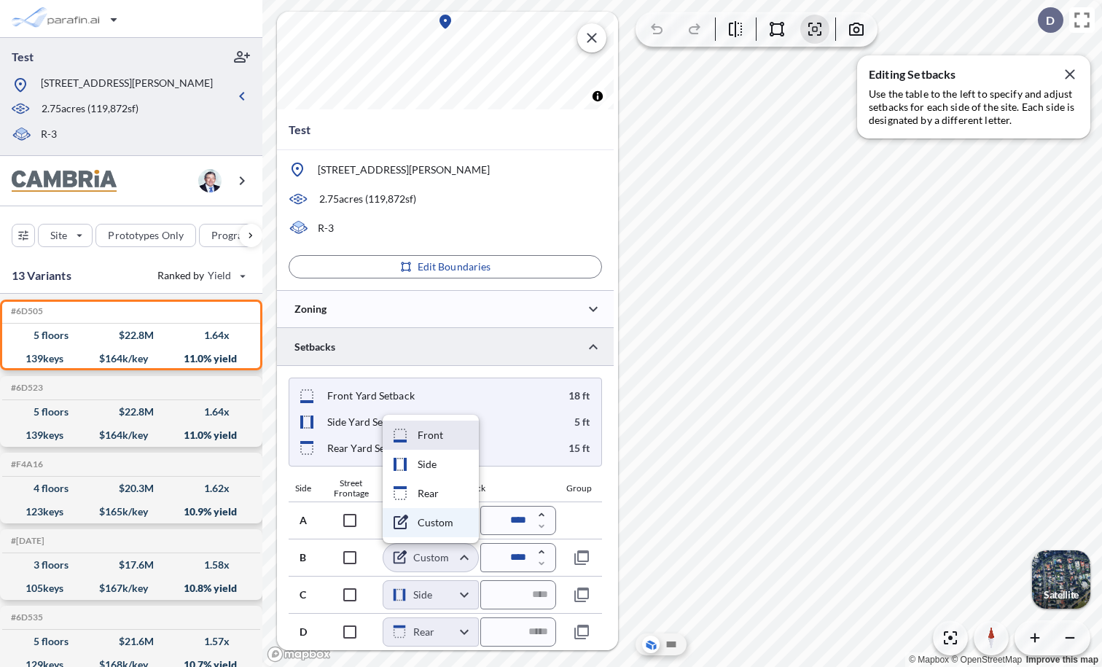
click at [445, 438] on li "Front" at bounding box center [431, 435] width 96 height 29
type input "*****"
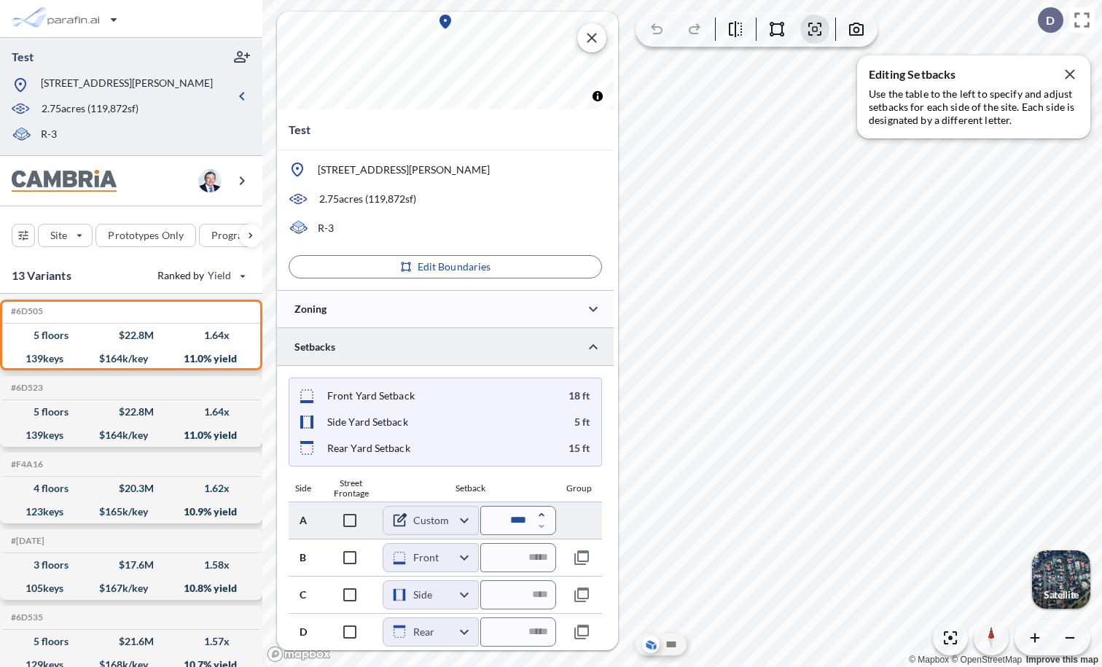
click at [446, 526] on body "Test 243 N Juanita Ave, Redondo Beach, CA 90277 2.75 acres ( 119,872 sf) R-3 Si…" at bounding box center [551, 333] width 1102 height 667
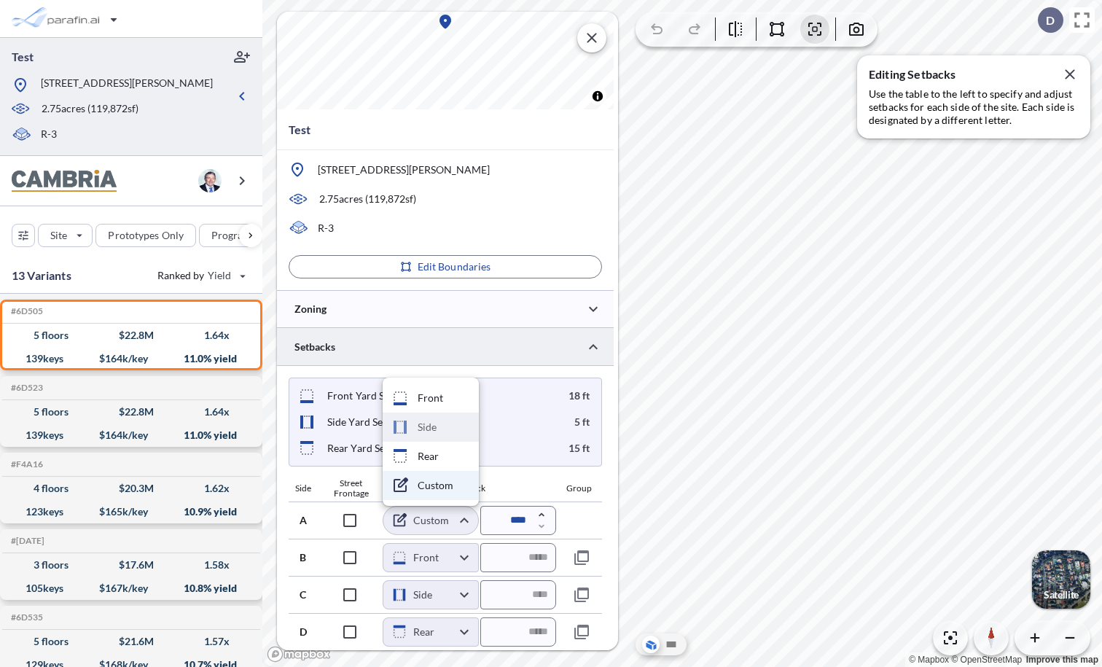
click at [440, 435] on li "Side" at bounding box center [431, 427] width 96 height 29
type input "****"
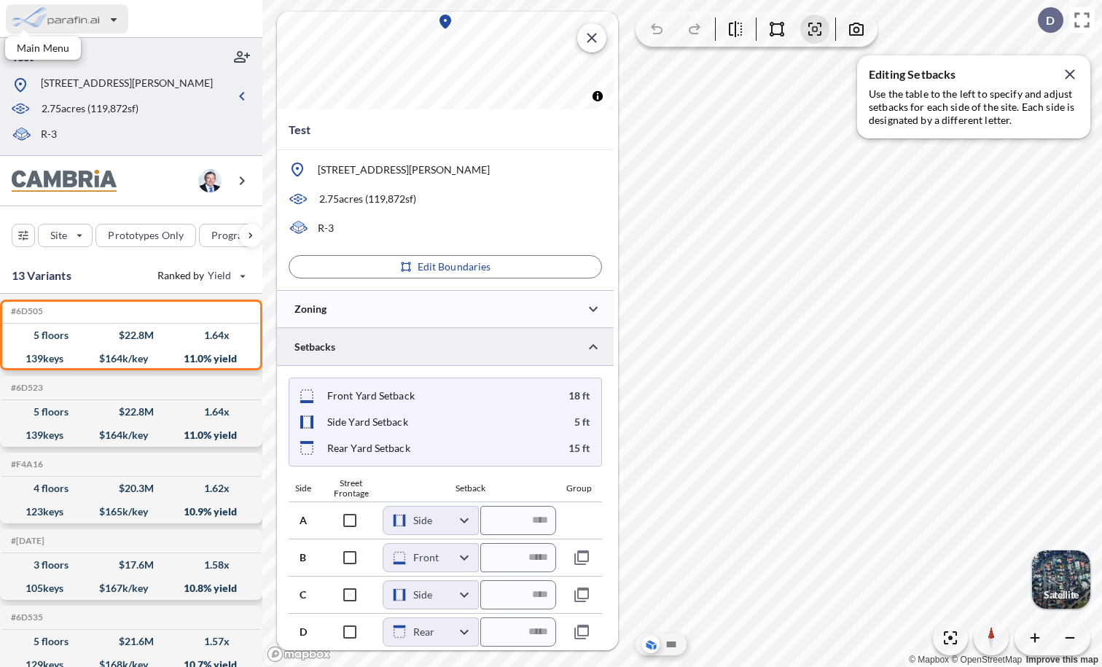
click at [78, 19] on div "button" at bounding box center [67, 18] width 122 height 29
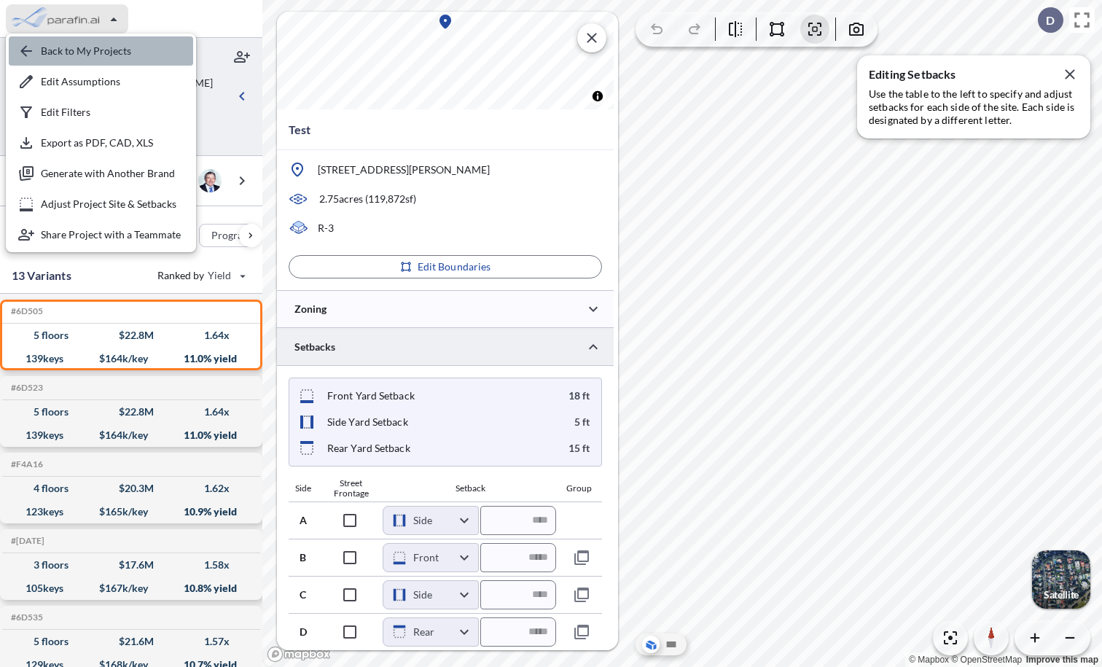
click at [84, 51] on div "button" at bounding box center [101, 50] width 184 height 29
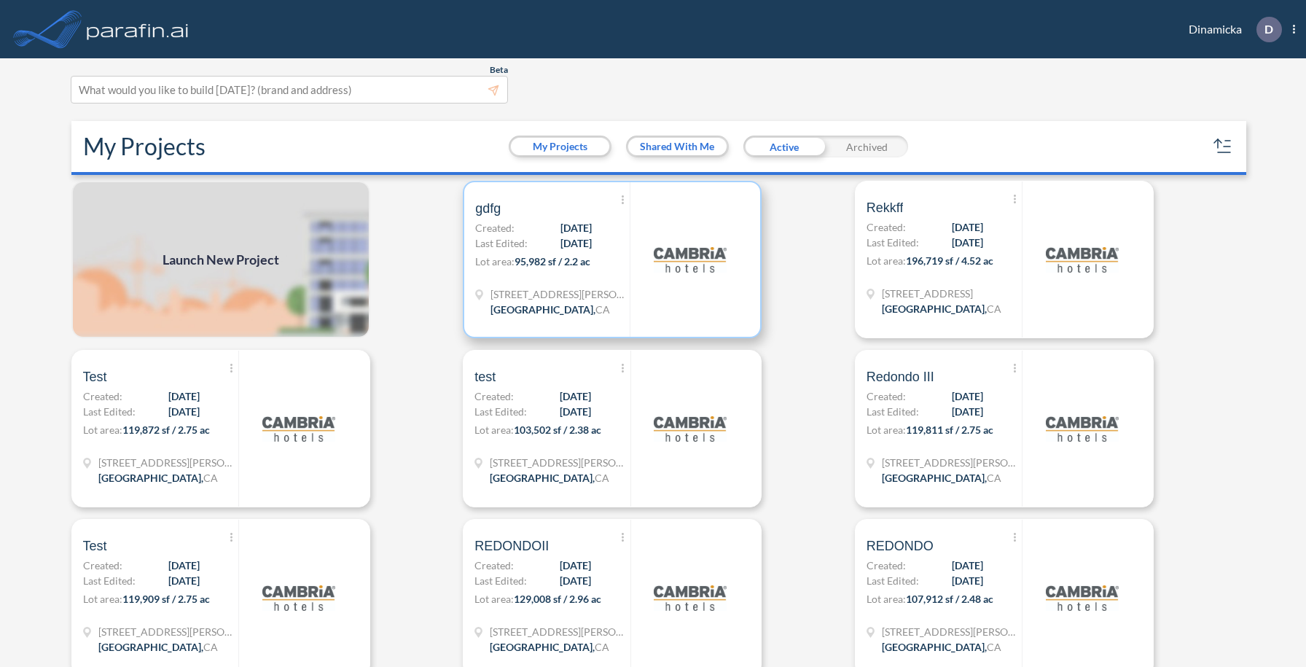
click at [622, 256] on p "Lot area: 95,982 sf / 2.2 ac" at bounding box center [552, 264] width 155 height 21
